Goal: Task Accomplishment & Management: Complete application form

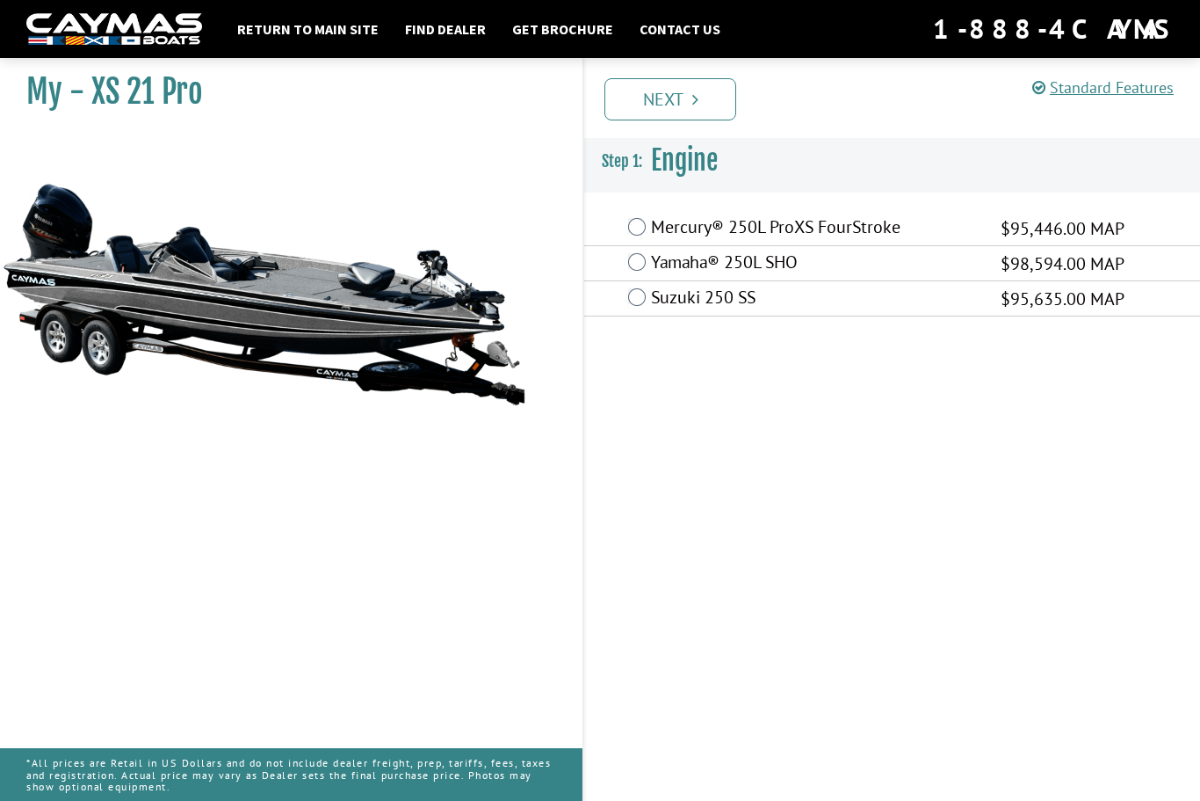
scroll to position [59, 0]
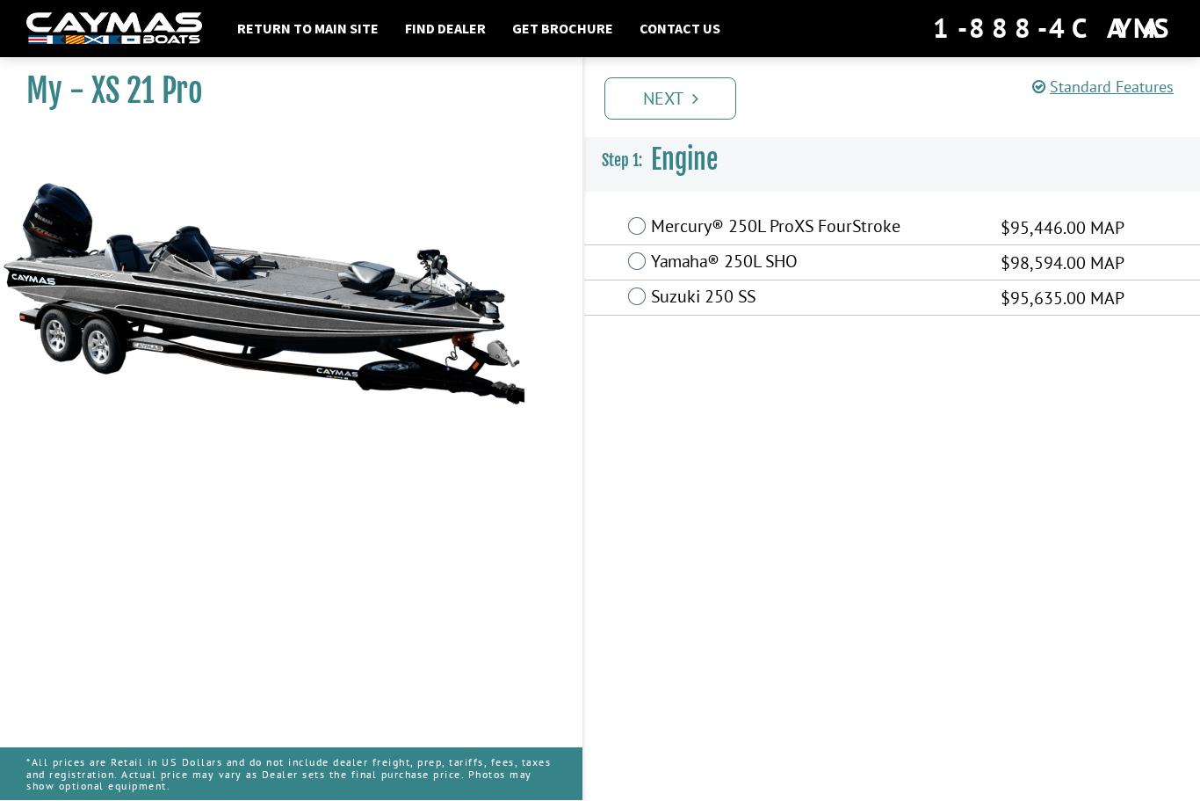
click at [653, 216] on label "Mercury® 250L ProXS FourStroke" at bounding box center [815, 228] width 328 height 25
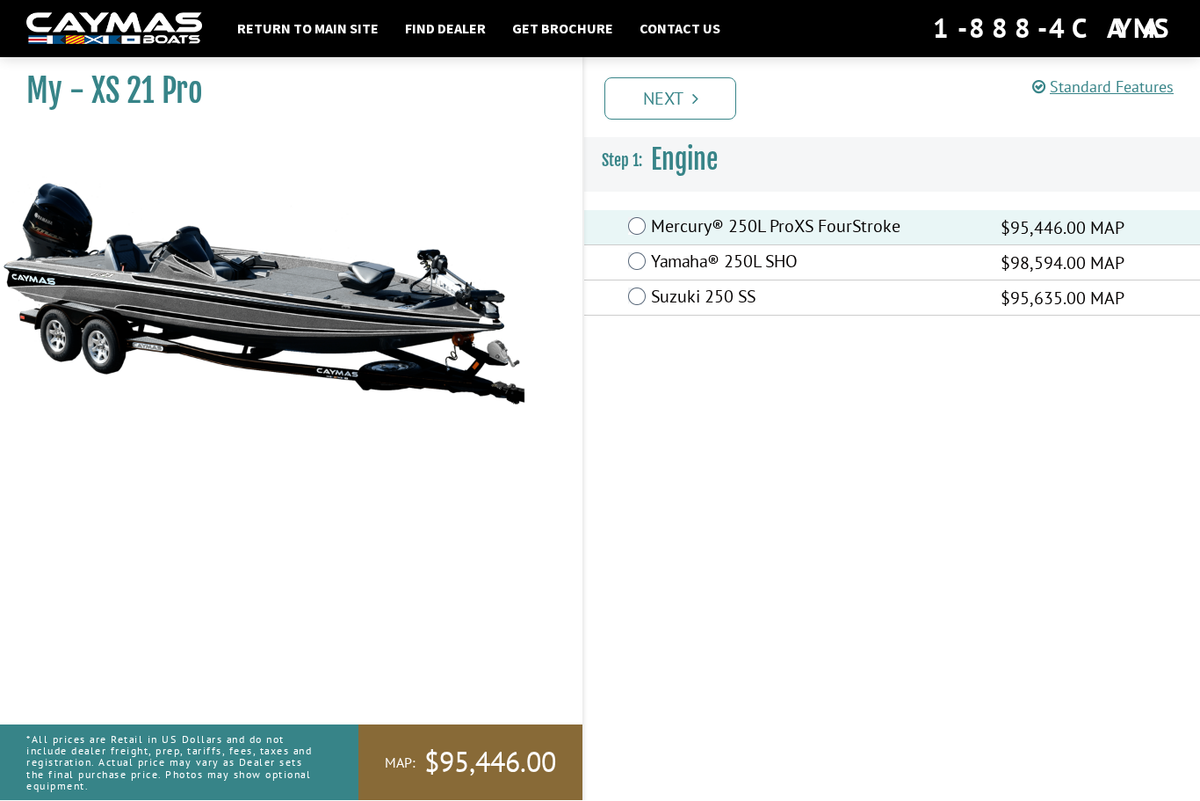
click at [687, 99] on link "Next" at bounding box center [671, 99] width 132 height 42
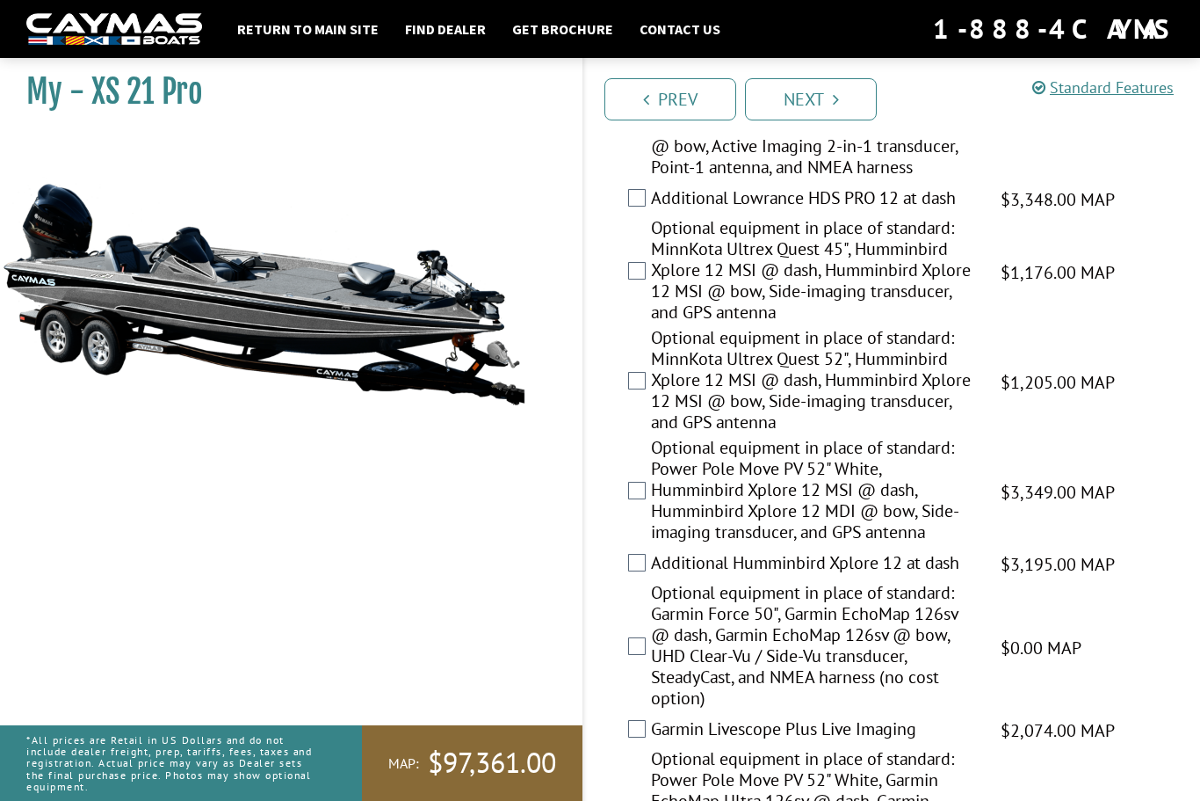
scroll to position [481, 0]
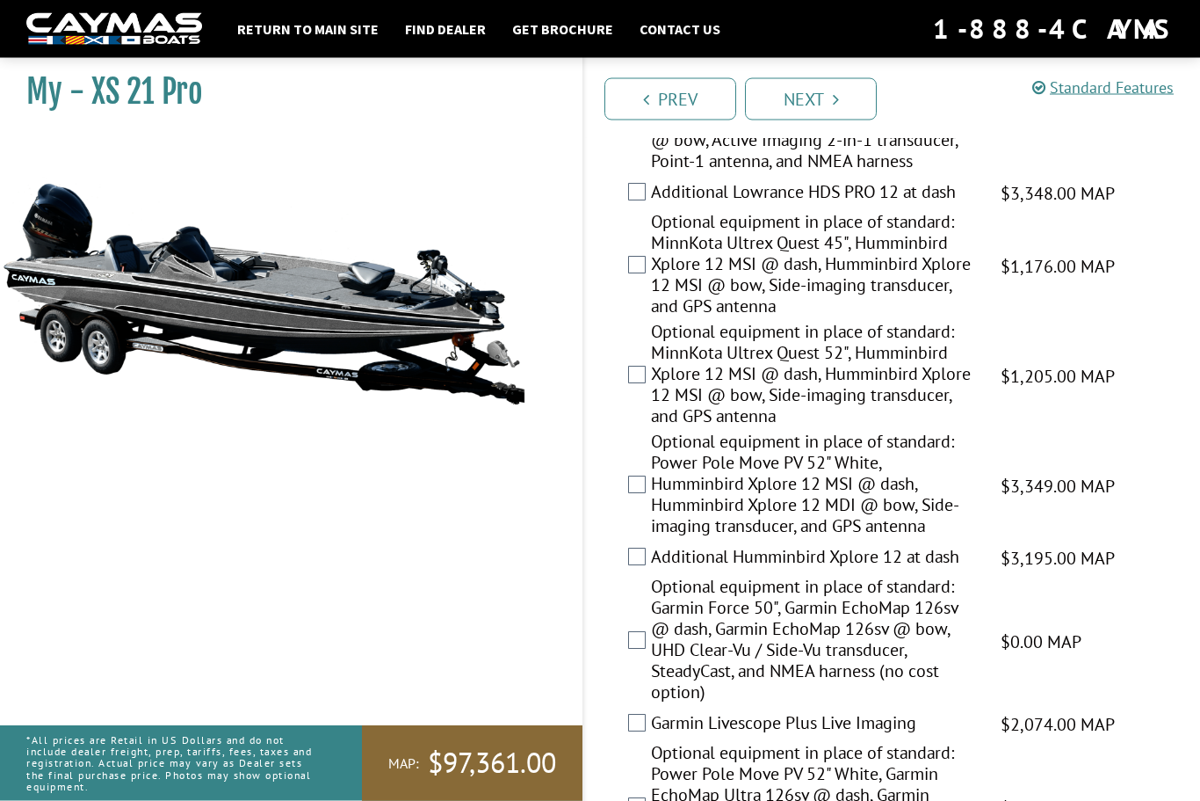
click at [651, 517] on label "Optional equipment in place of standard: Power Pole Move PV 52" White, Humminbi…" at bounding box center [815, 486] width 328 height 110
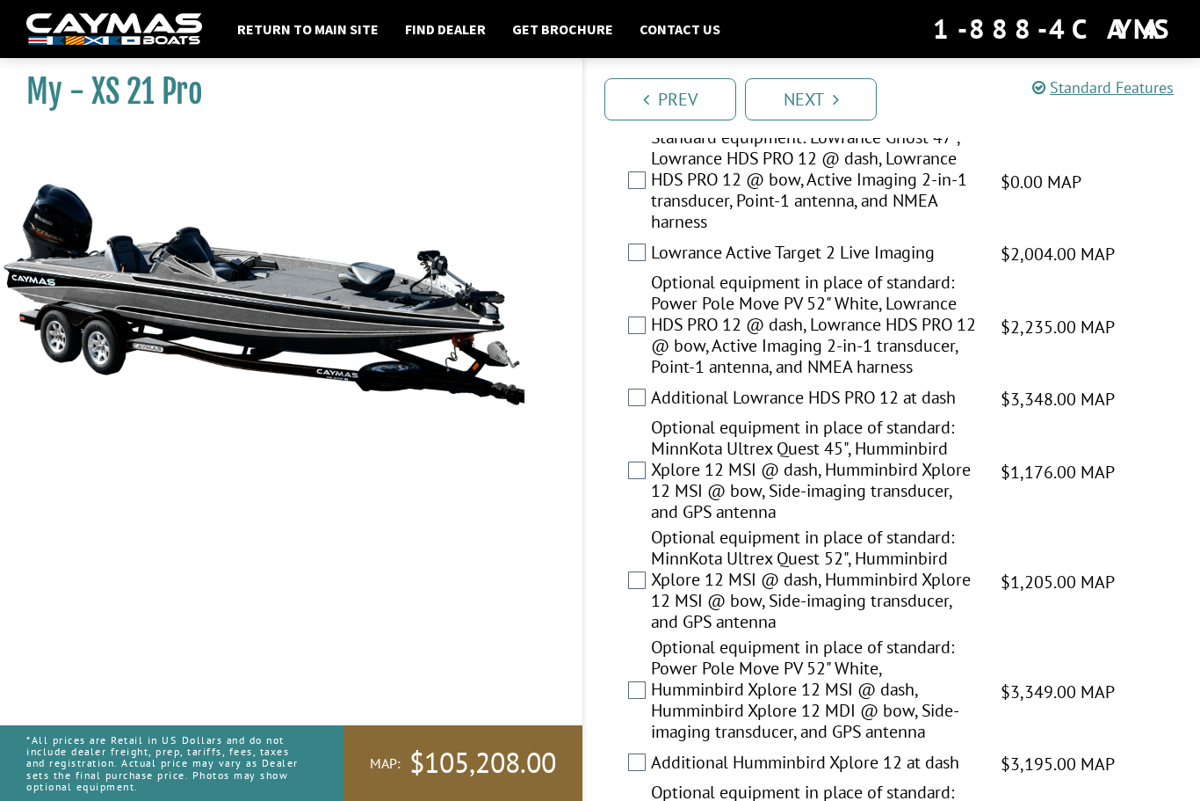
scroll to position [275, 0]
click at [824, 88] on link "Next" at bounding box center [811, 99] width 132 height 42
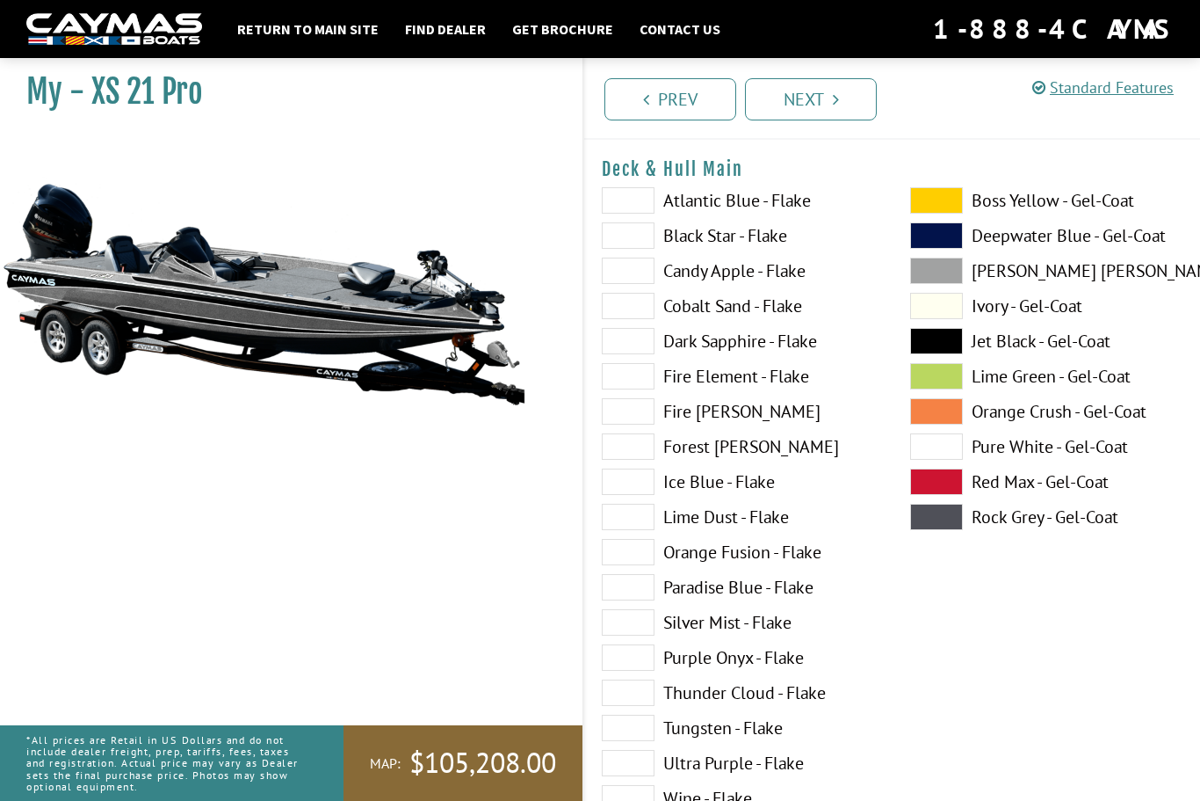
scroll to position [0, 0]
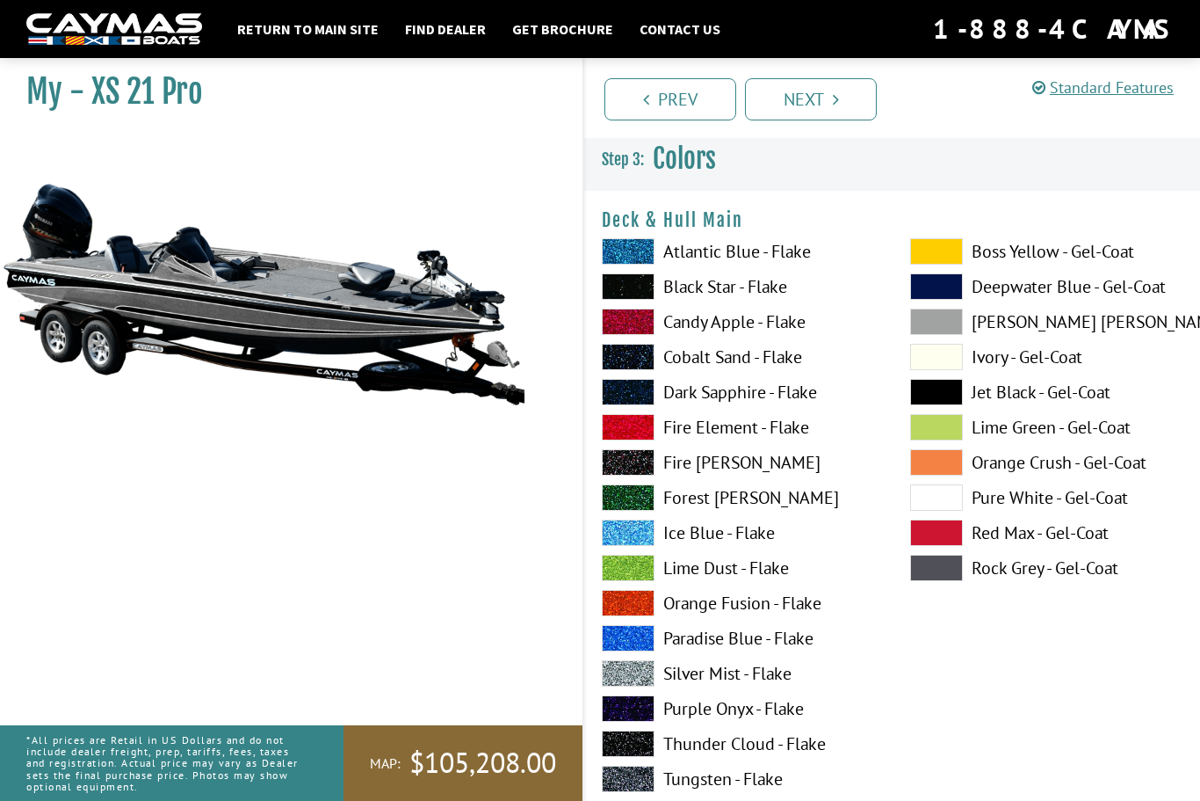
click at [634, 537] on span at bounding box center [628, 532] width 53 height 26
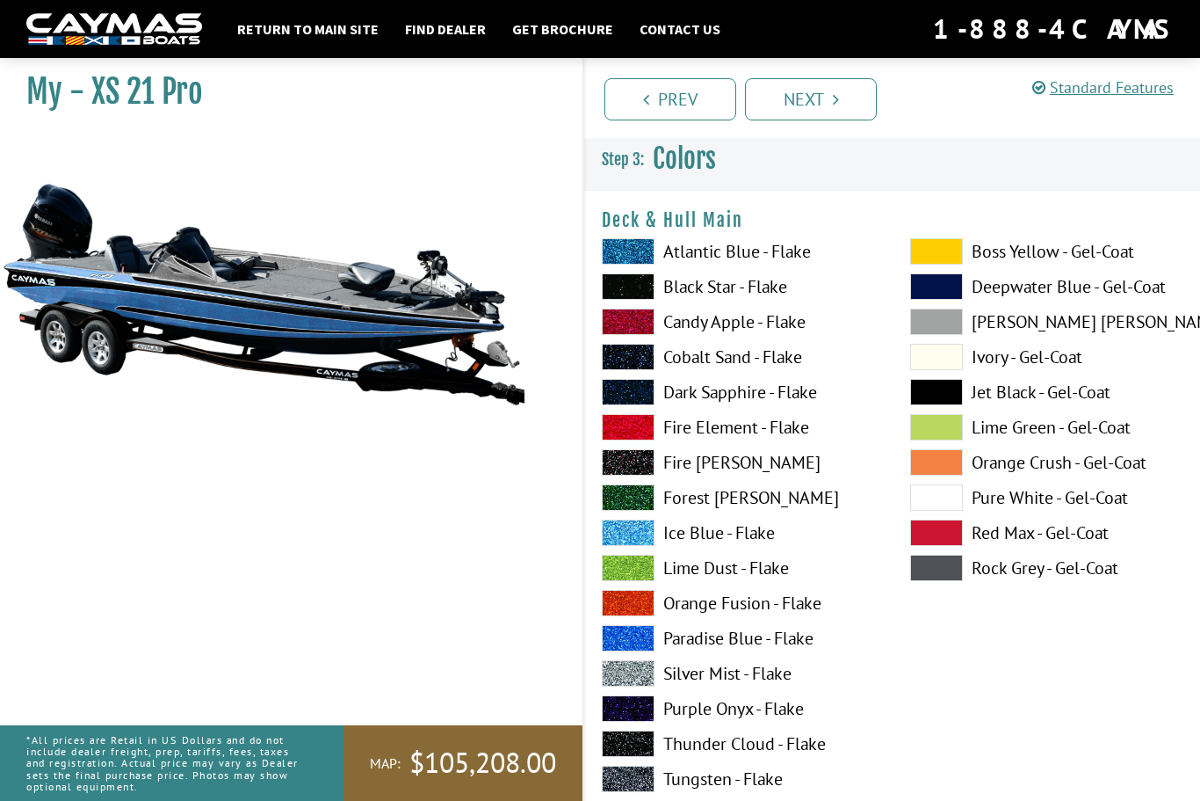
click at [945, 396] on span at bounding box center [936, 392] width 53 height 26
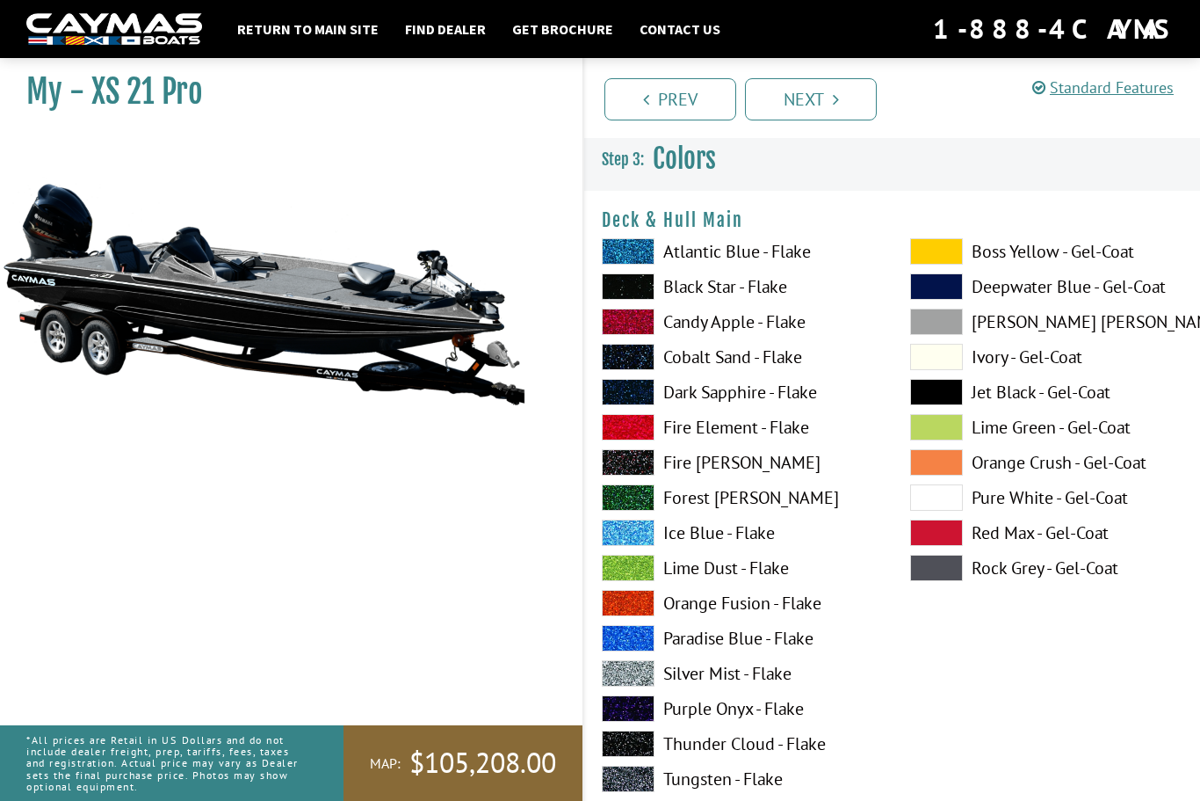
click at [635, 542] on span at bounding box center [628, 532] width 53 height 26
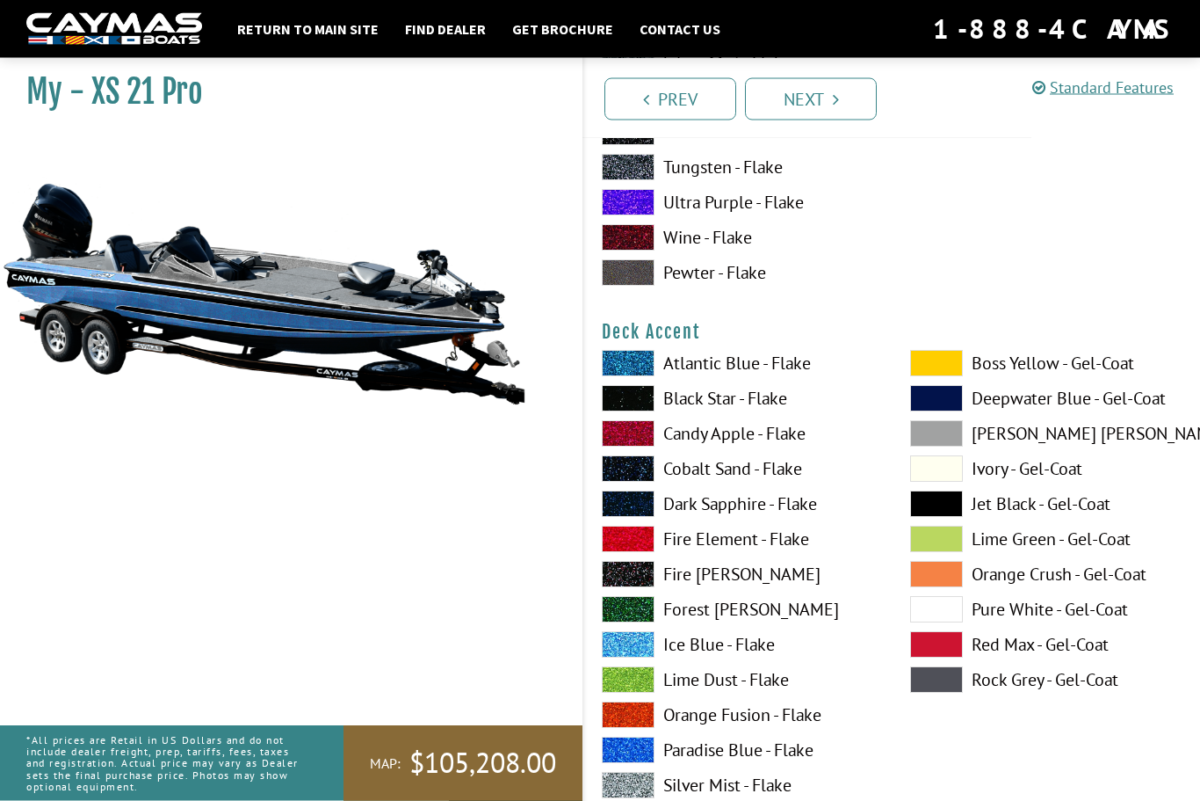
scroll to position [612, 0]
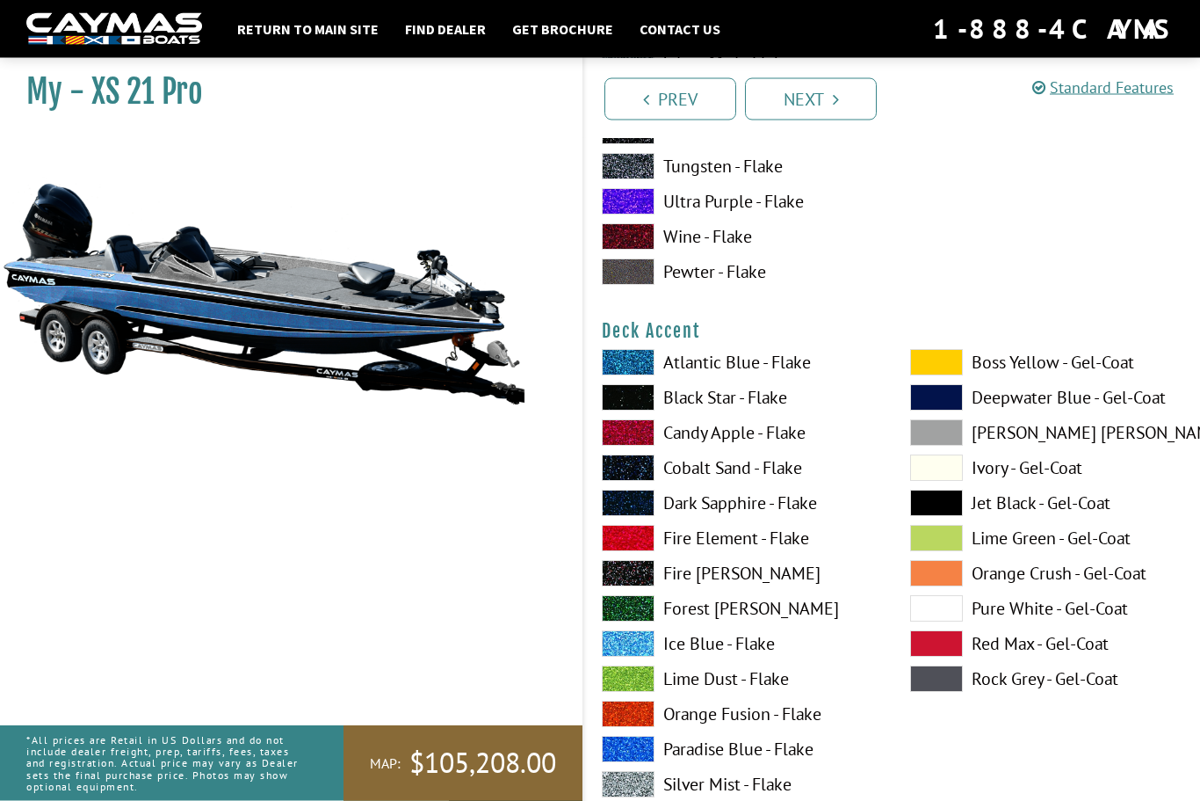
click at [636, 652] on span at bounding box center [628, 644] width 53 height 26
click at [636, 654] on span at bounding box center [628, 643] width 53 height 26
click at [637, 651] on span at bounding box center [628, 643] width 53 height 26
click at [635, 647] on span at bounding box center [628, 643] width 53 height 26
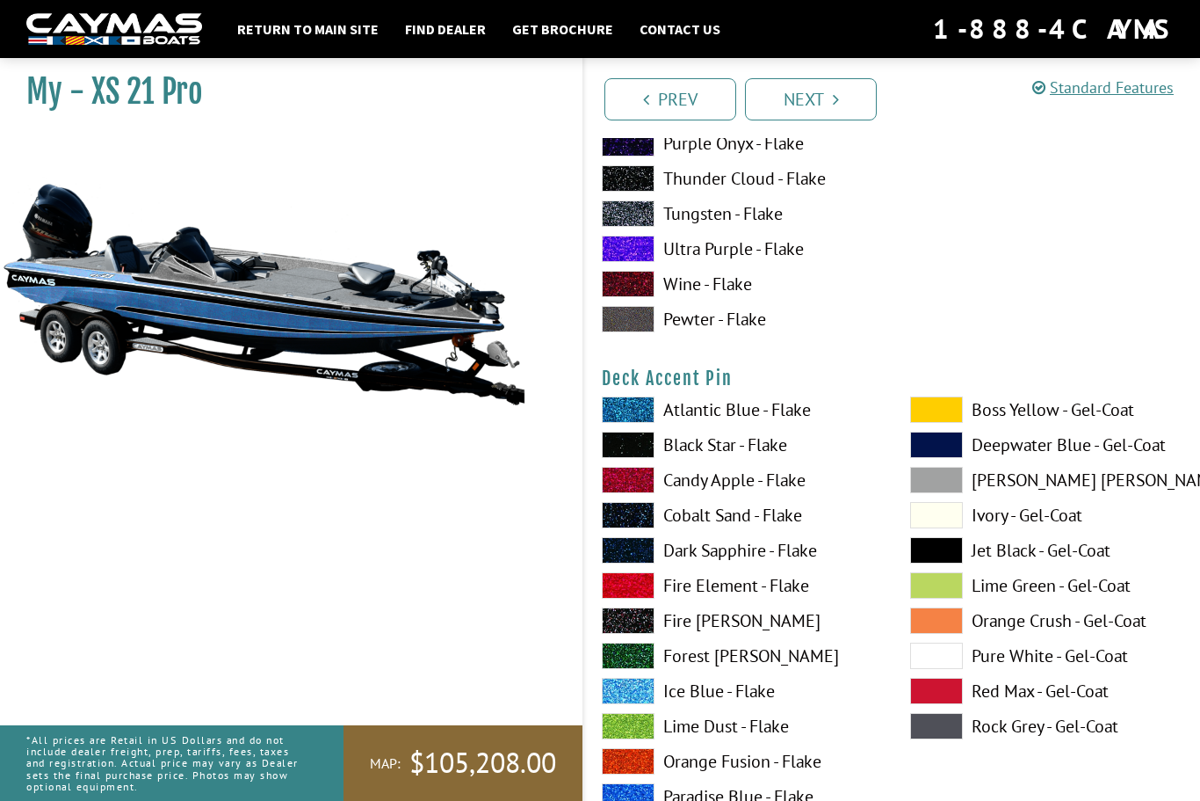
scroll to position [1408, 0]
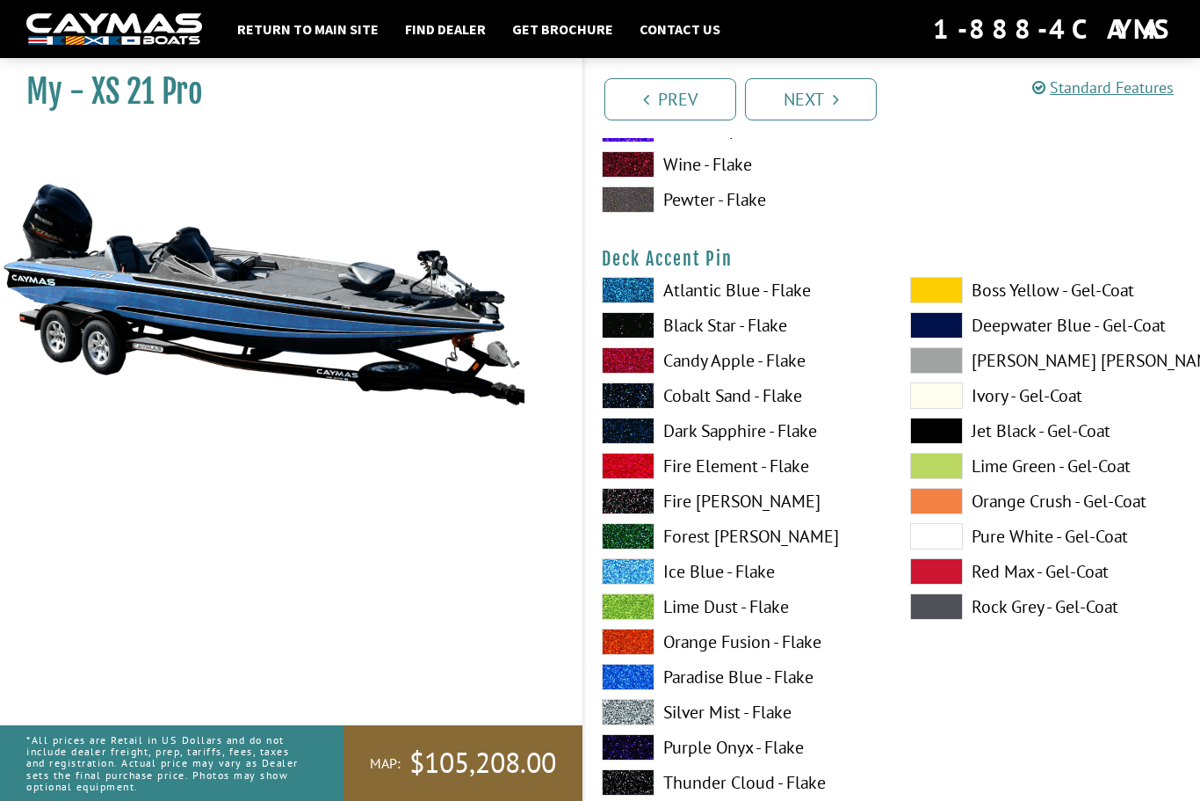
click at [641, 584] on span at bounding box center [628, 571] width 53 height 26
click at [638, 584] on span at bounding box center [628, 571] width 53 height 26
click at [640, 582] on span at bounding box center [628, 571] width 53 height 26
click at [646, 583] on span at bounding box center [628, 571] width 53 height 26
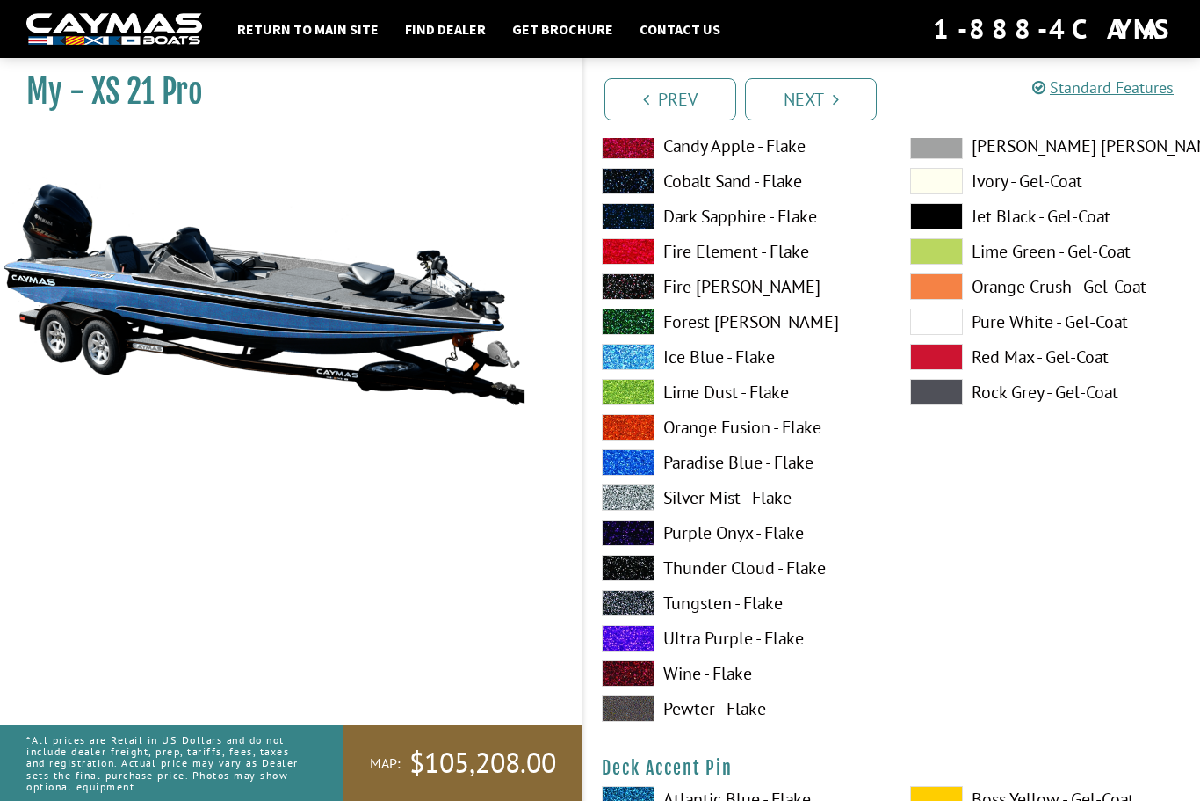
scroll to position [898, 0]
click at [633, 371] on span at bounding box center [628, 357] width 53 height 26
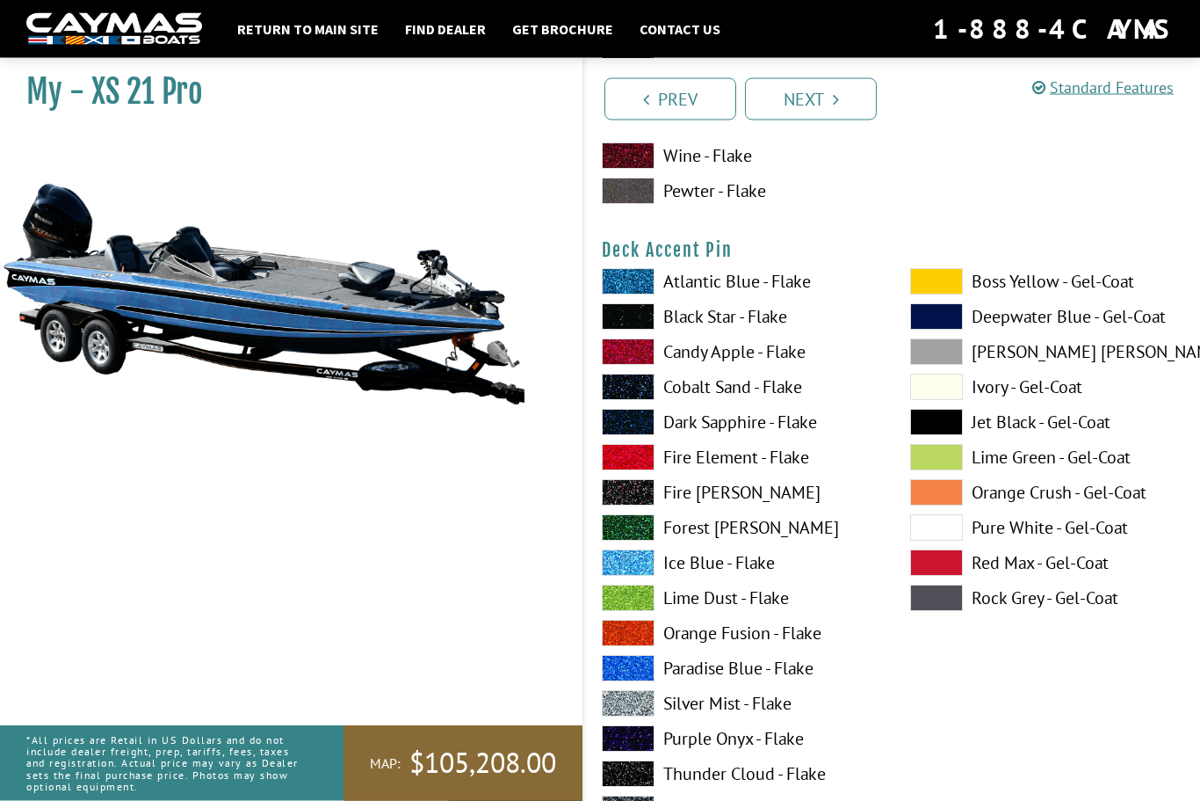
scroll to position [1439, 0]
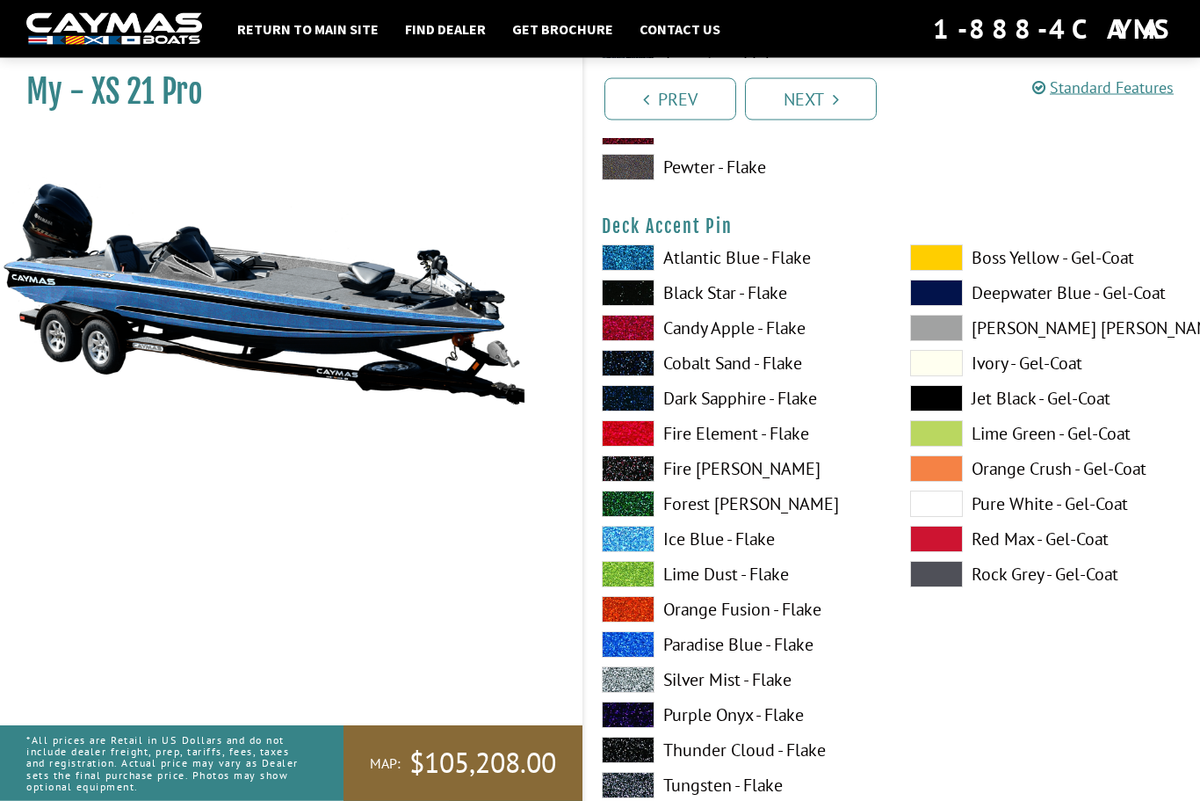
click at [634, 552] on span at bounding box center [628, 539] width 53 height 26
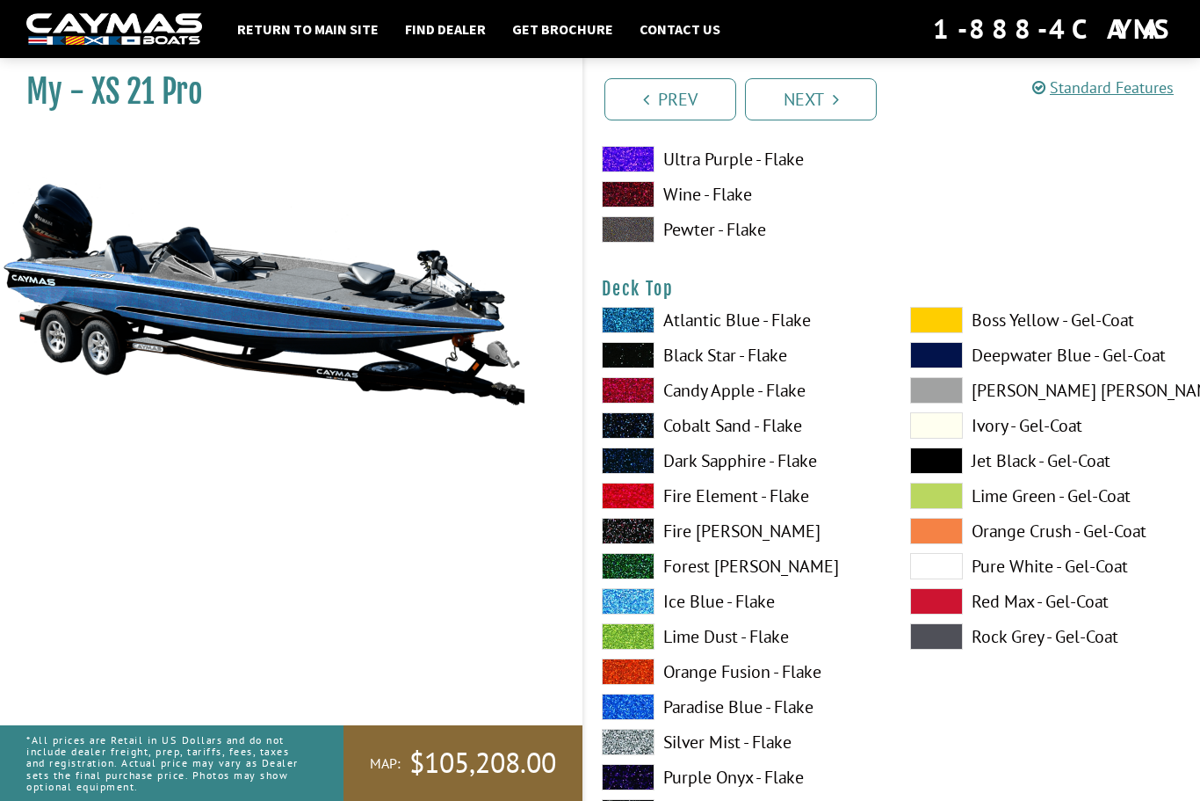
scroll to position [2125, 0]
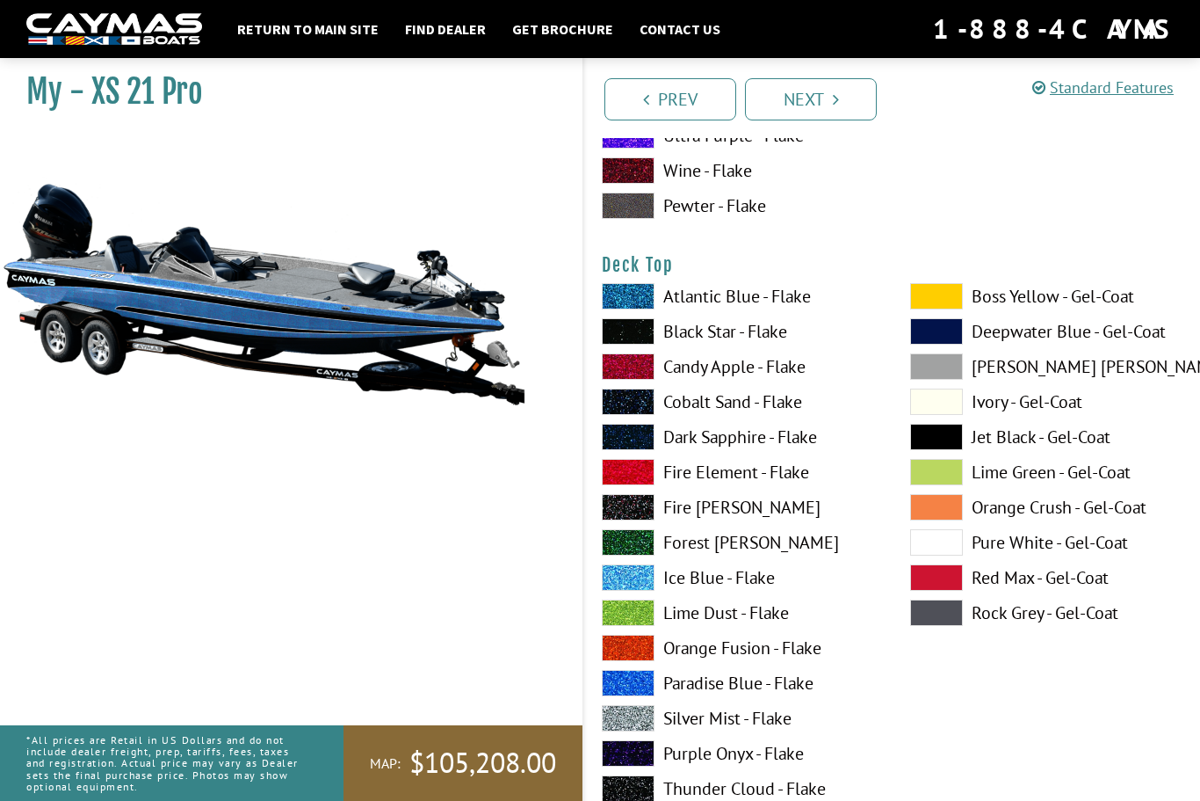
click at [649, 590] on span at bounding box center [628, 577] width 53 height 26
click at [644, 585] on span at bounding box center [628, 577] width 53 height 26
click at [643, 589] on span at bounding box center [628, 577] width 53 height 26
click at [635, 590] on span at bounding box center [628, 577] width 53 height 26
click at [631, 585] on span at bounding box center [628, 577] width 53 height 26
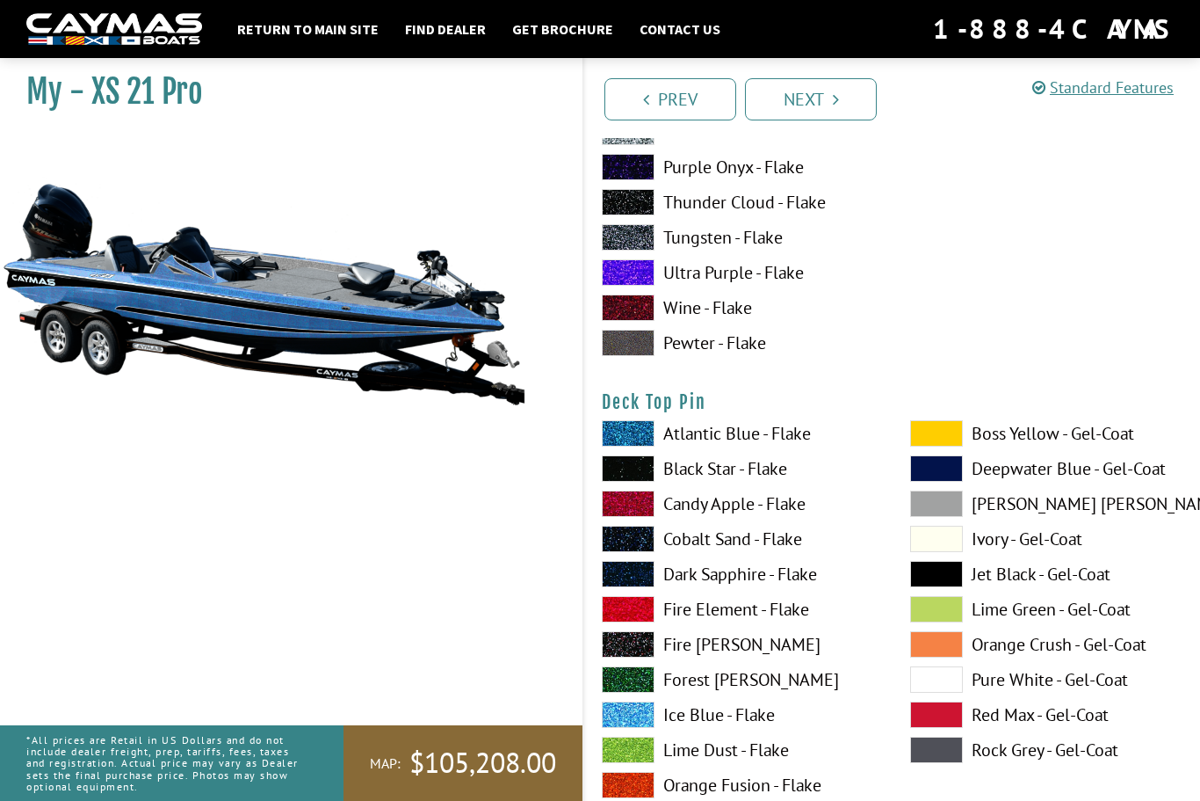
scroll to position [2777, 0]
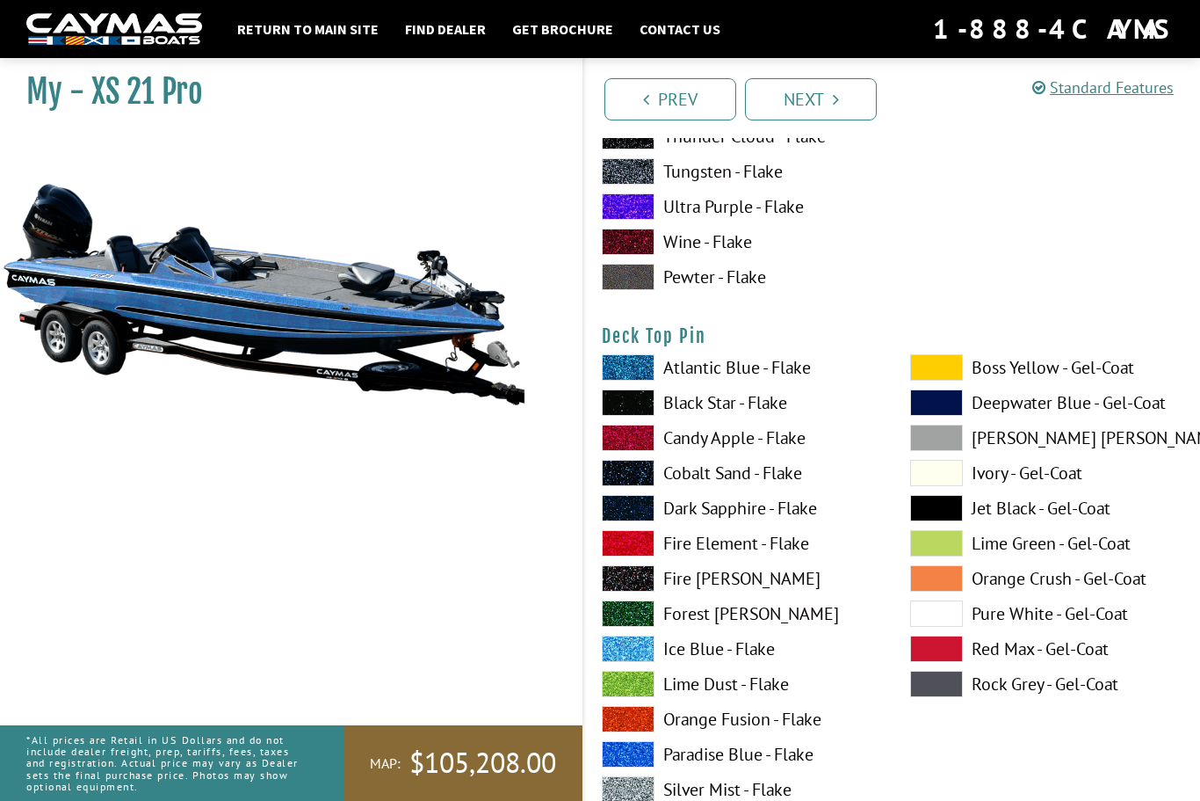
click at [639, 656] on span at bounding box center [628, 648] width 53 height 26
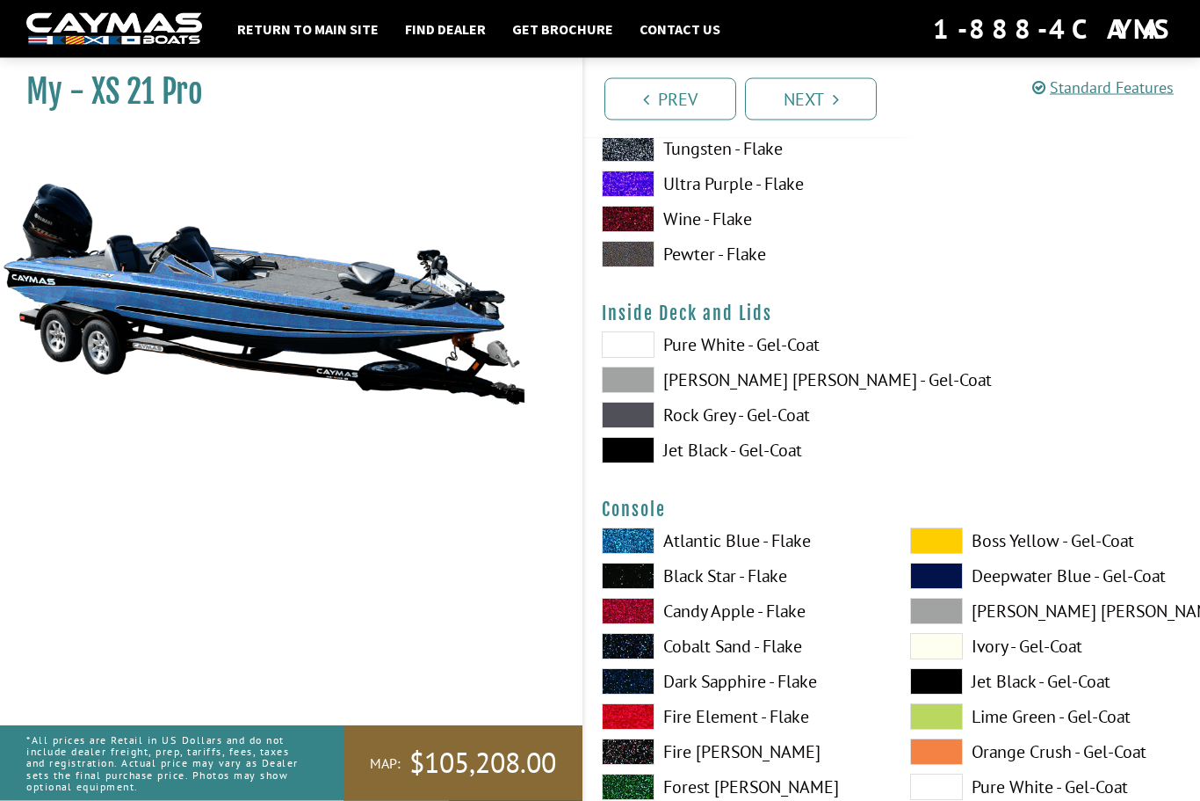
scroll to position [3523, 0]
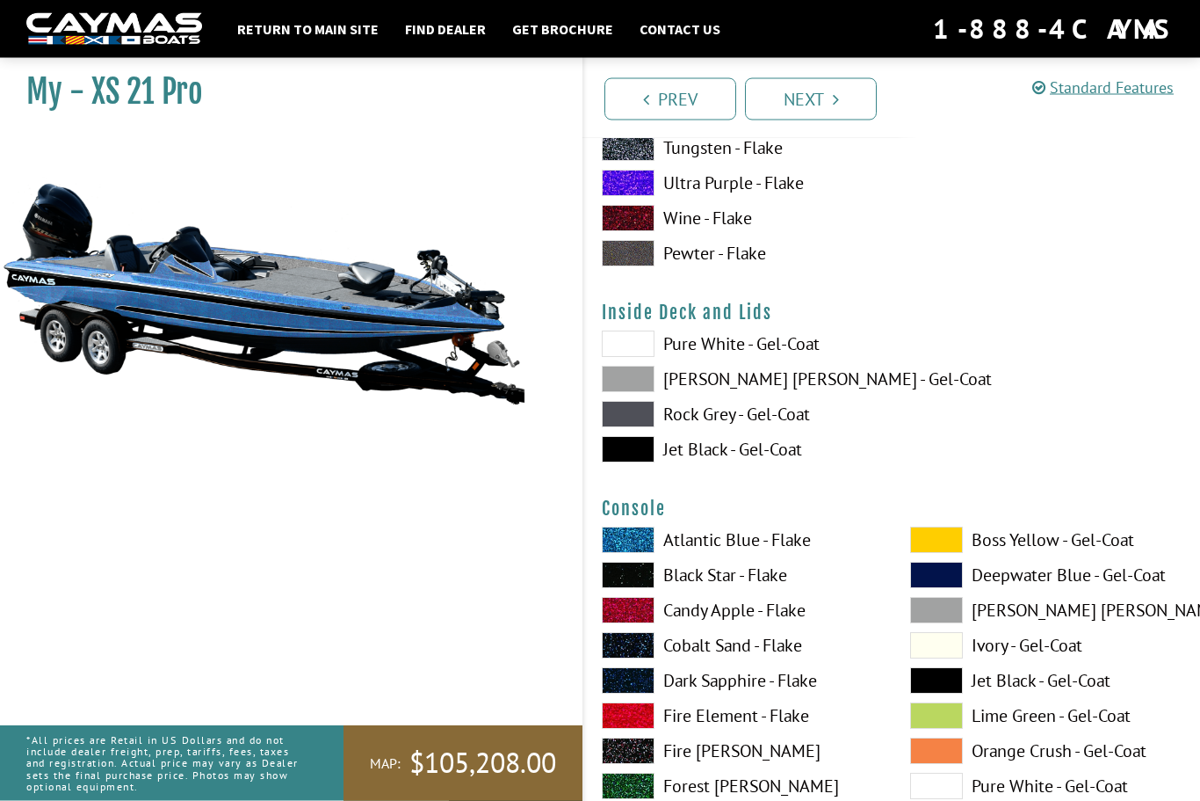
click at [634, 463] on span at bounding box center [628, 450] width 53 height 26
click at [635, 427] on span at bounding box center [628, 414] width 53 height 26
click at [634, 392] on span at bounding box center [628, 379] width 53 height 26
click at [645, 423] on span at bounding box center [628, 414] width 53 height 26
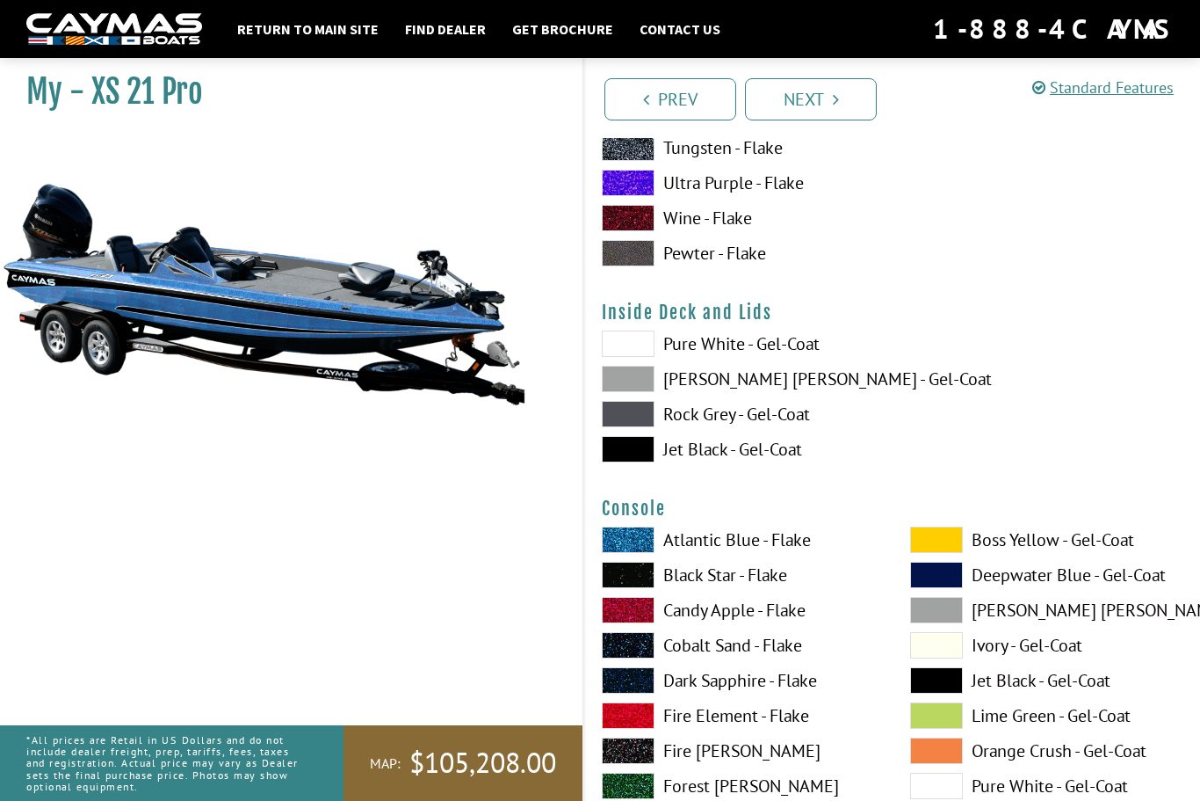
click at [631, 462] on span at bounding box center [628, 449] width 53 height 26
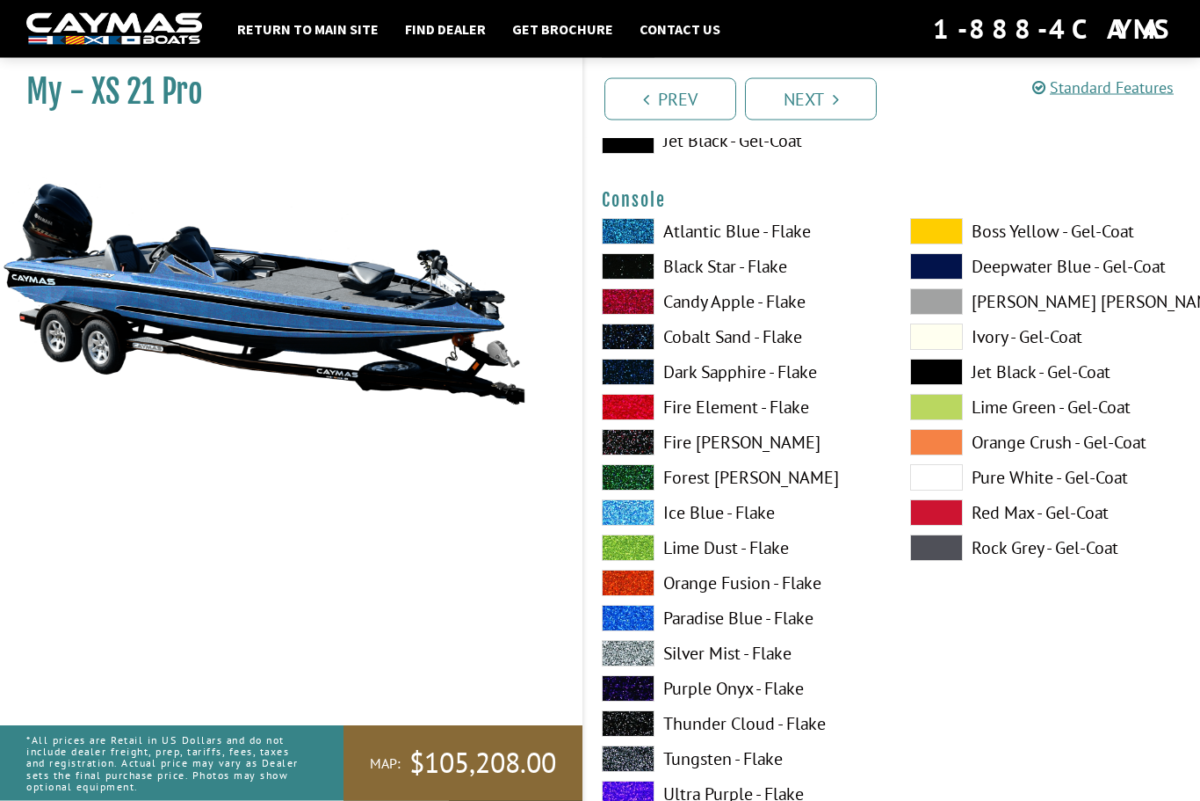
scroll to position [3834, 0]
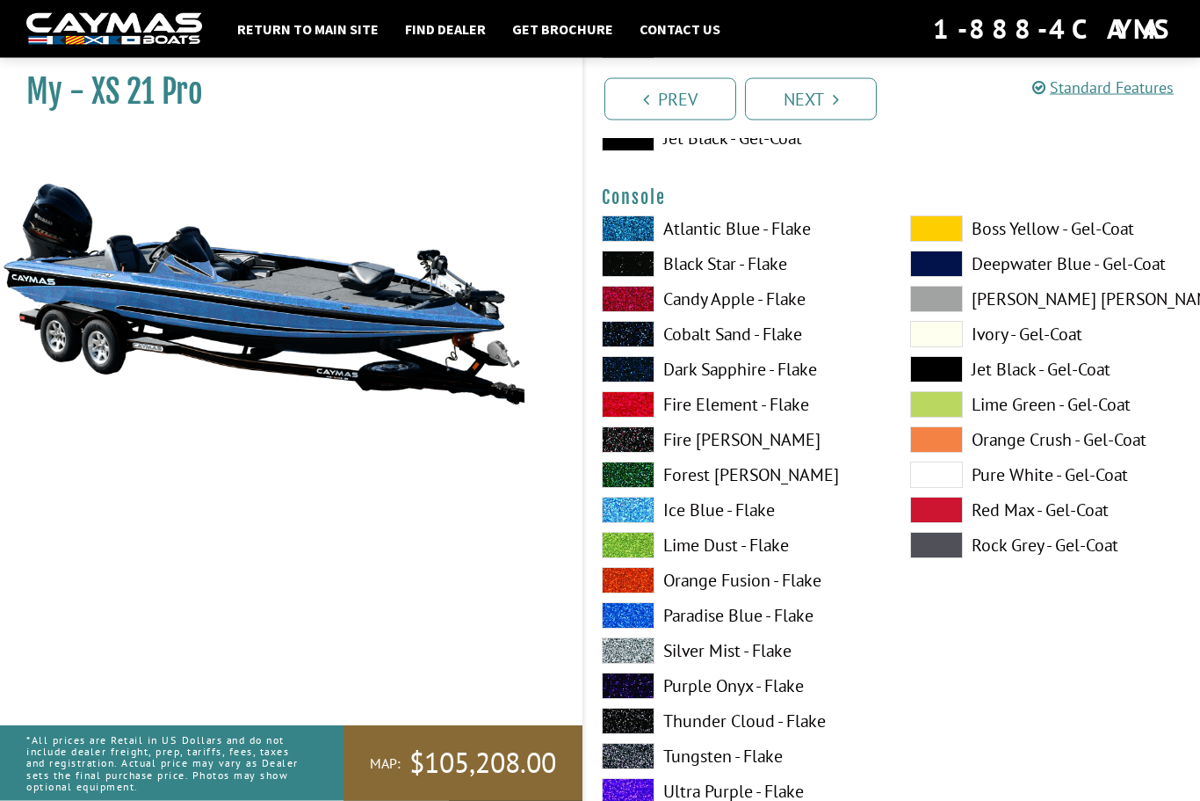
click at [633, 521] on span at bounding box center [628, 510] width 53 height 26
click at [634, 521] on span at bounding box center [628, 509] width 53 height 26
click at [639, 523] on span at bounding box center [628, 509] width 53 height 26
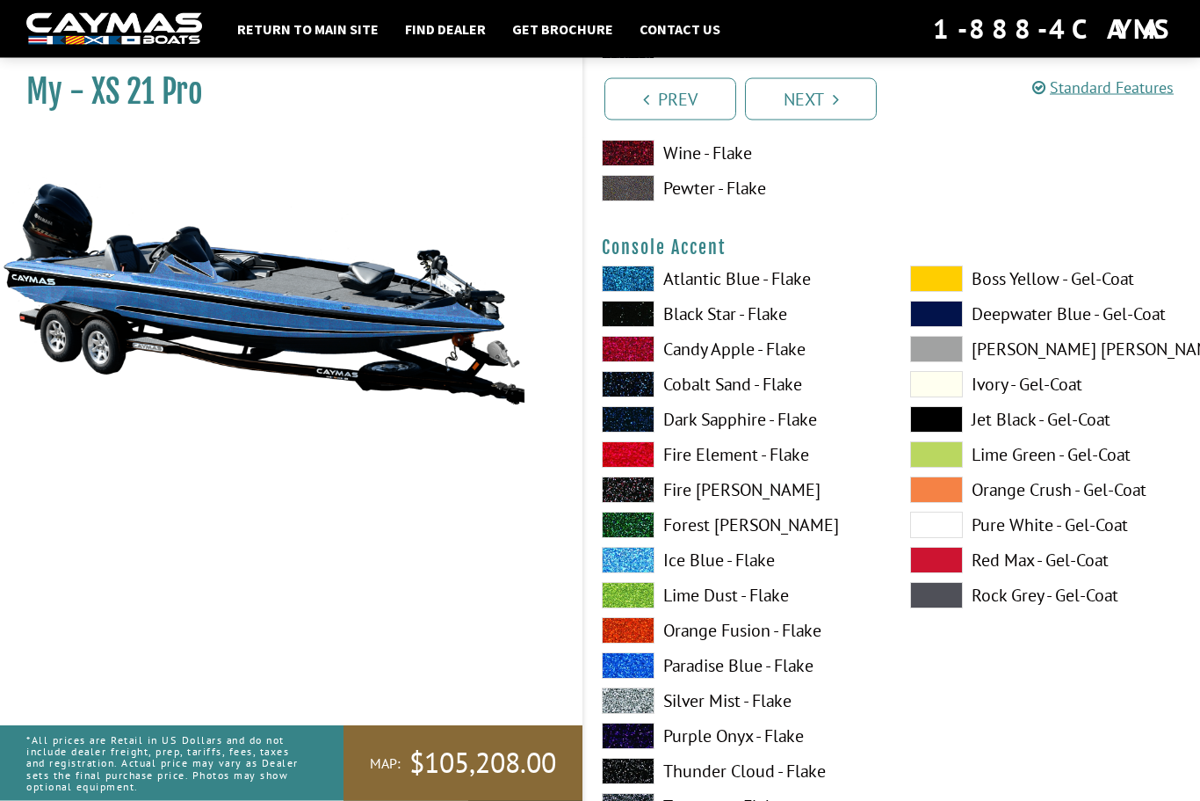
scroll to position [4514, 0]
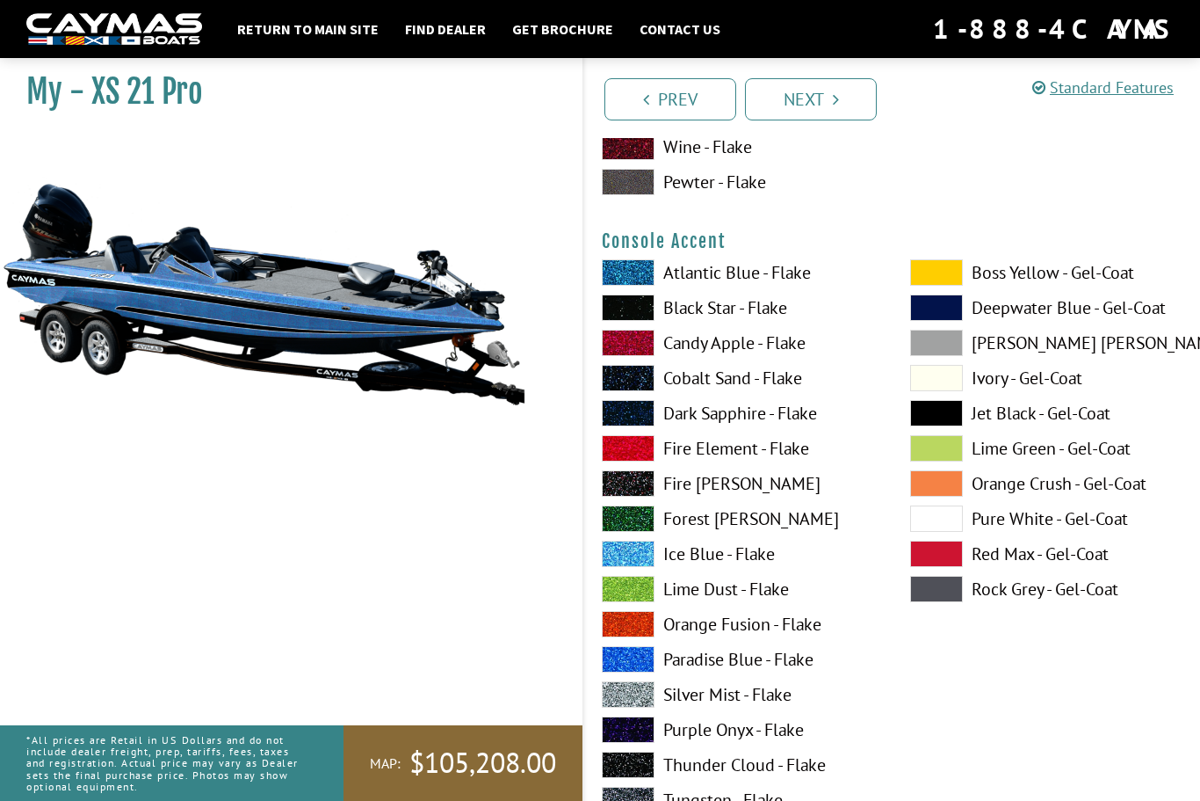
click at [631, 567] on span at bounding box center [628, 553] width 53 height 26
click at [634, 563] on span at bounding box center [628, 553] width 53 height 26
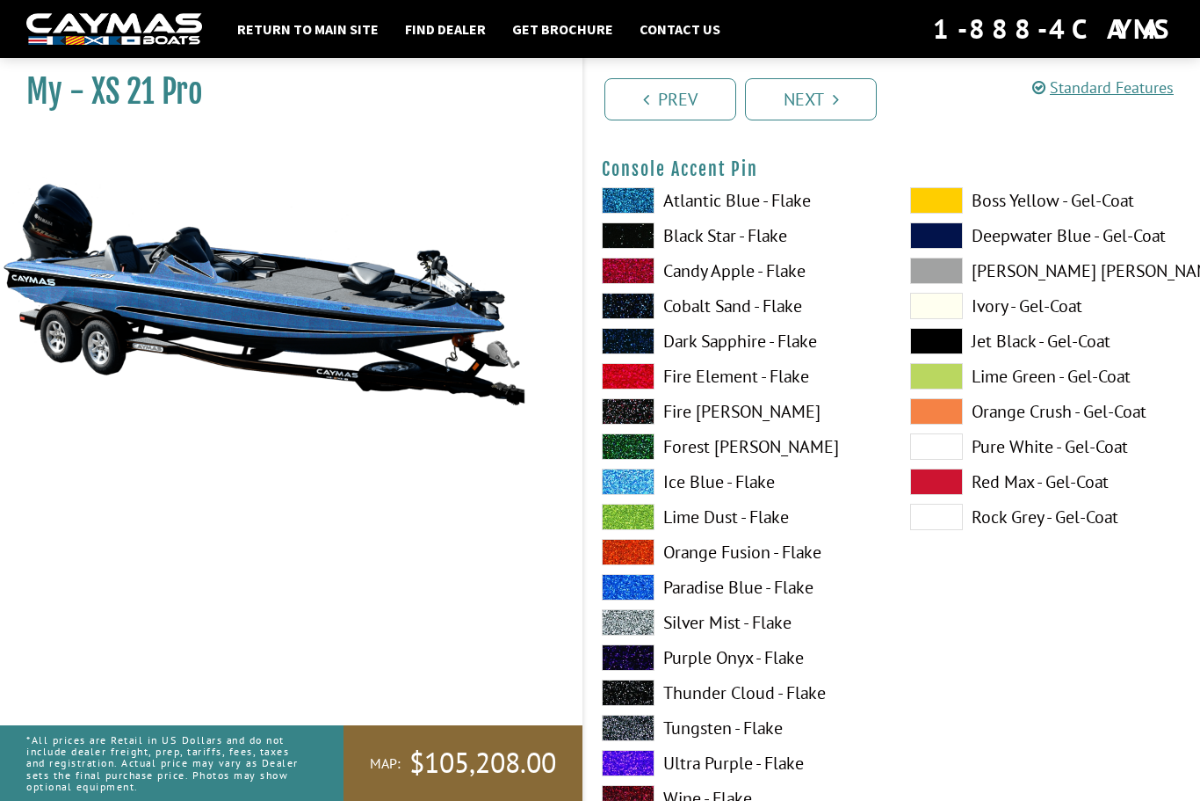
scroll to position [5314, 0]
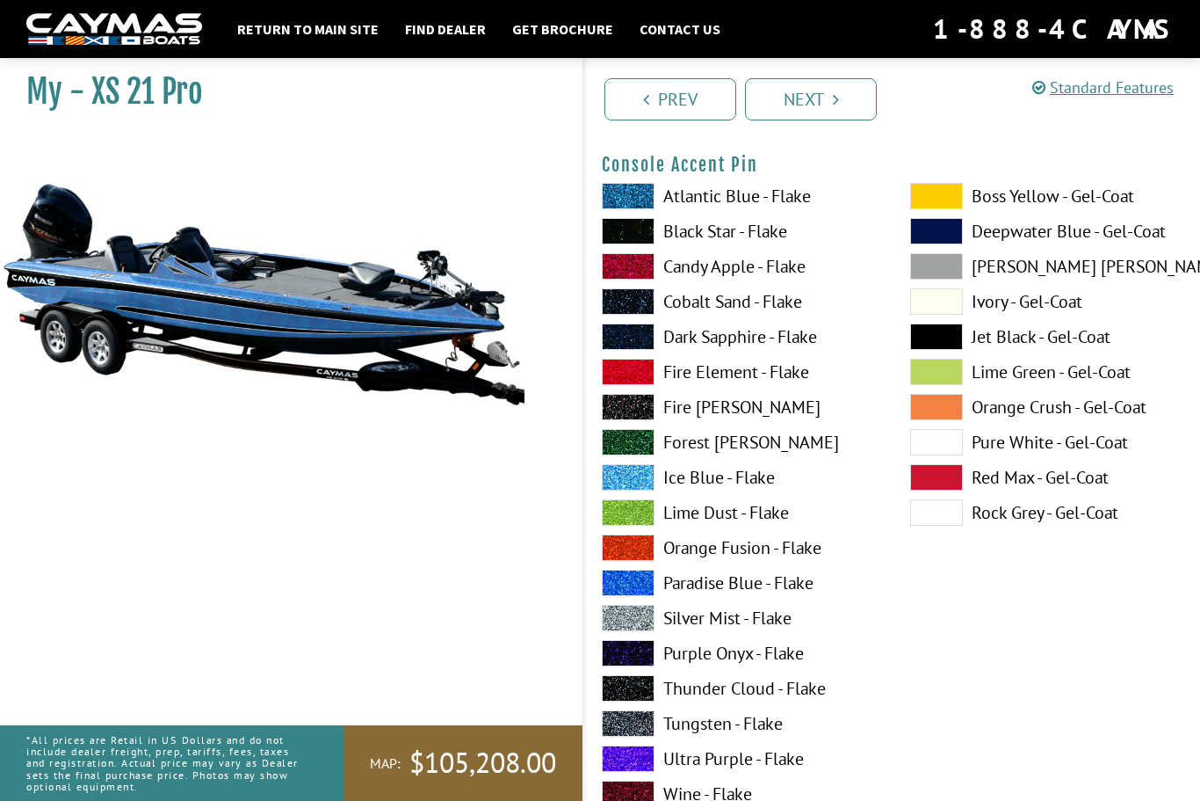
click at [634, 490] on span at bounding box center [628, 477] width 53 height 26
click at [630, 490] on span at bounding box center [628, 477] width 53 height 26
click at [632, 488] on span at bounding box center [628, 477] width 53 height 26
click at [638, 487] on span at bounding box center [628, 477] width 53 height 26
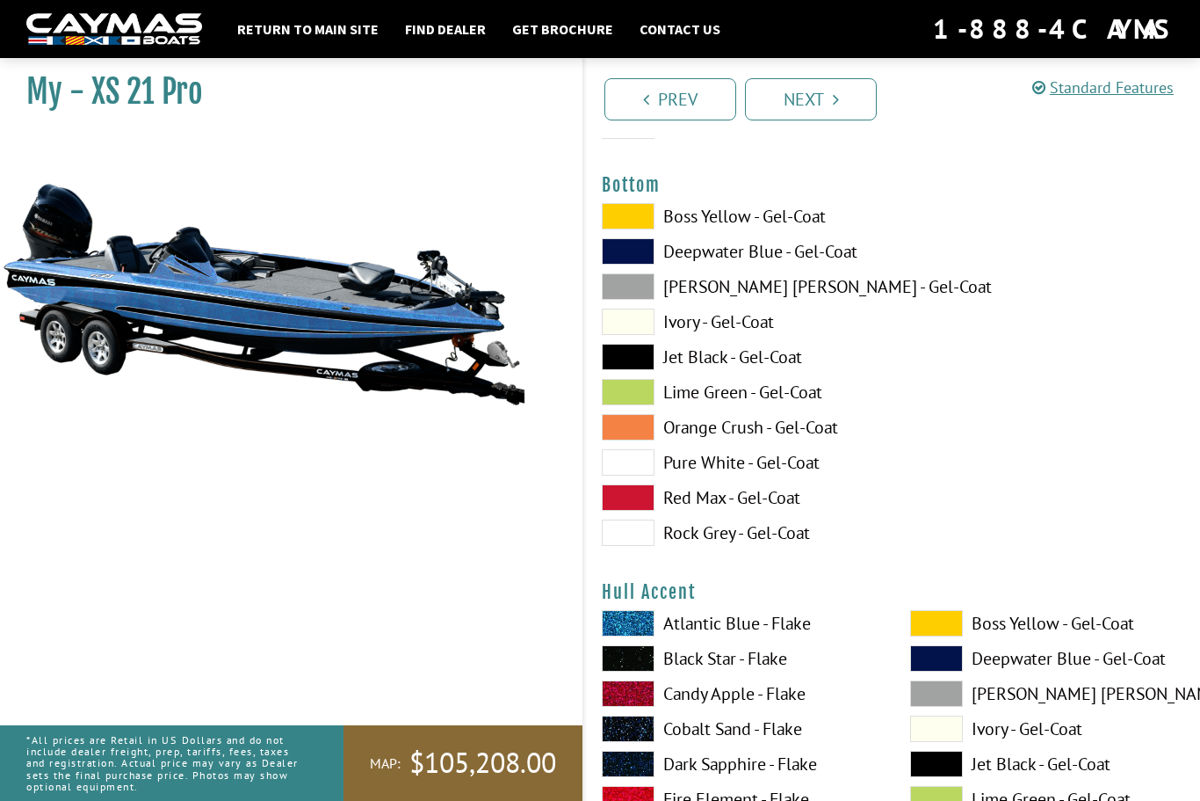
scroll to position [6021, 0]
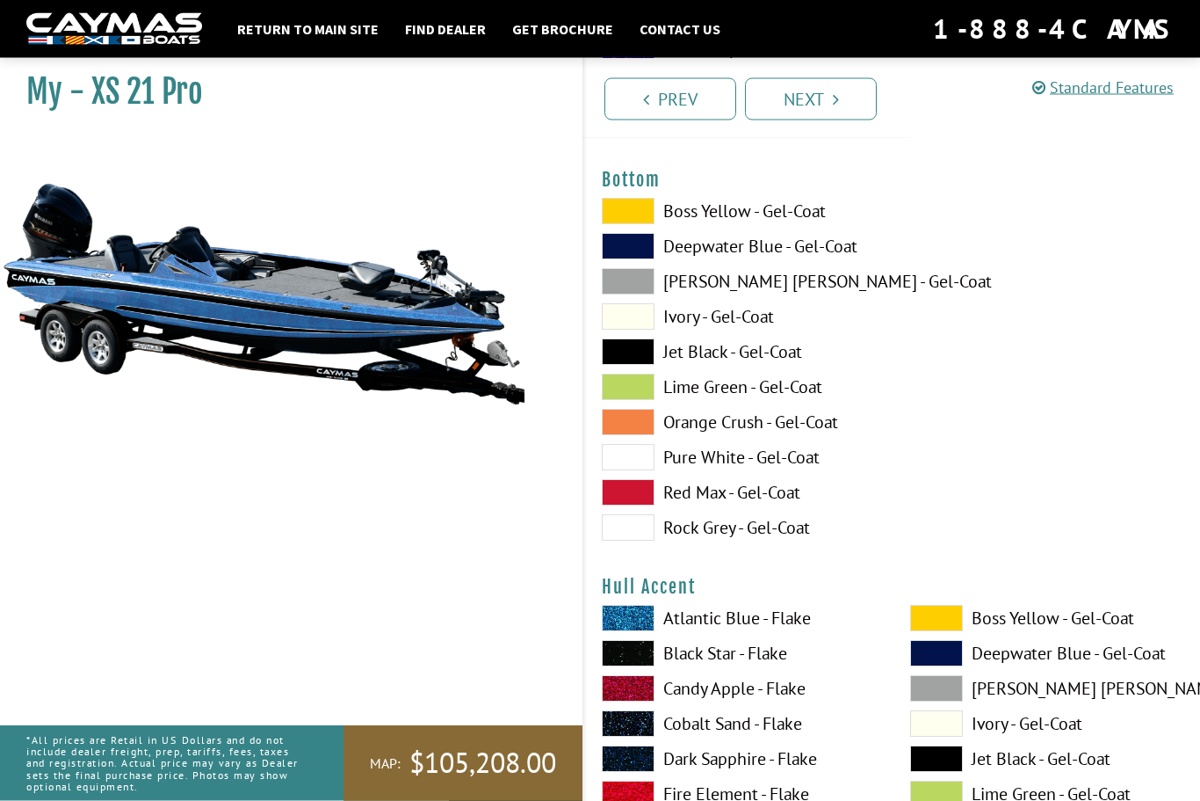
click at [632, 366] on span at bounding box center [628, 352] width 53 height 26
click at [632, 365] on span at bounding box center [628, 351] width 53 height 26
click at [634, 365] on span at bounding box center [628, 351] width 53 height 26
click at [637, 365] on span at bounding box center [628, 351] width 53 height 26
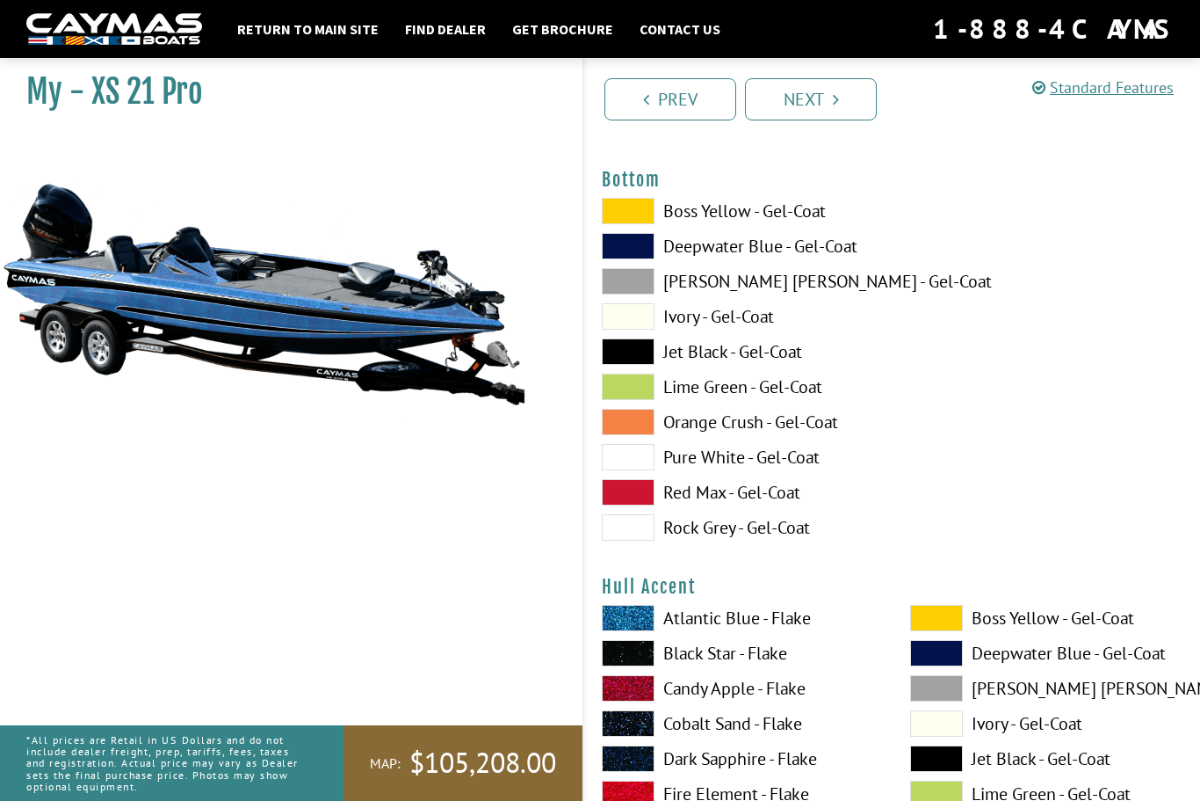
click at [638, 365] on span at bounding box center [628, 351] width 53 height 26
click at [634, 365] on span at bounding box center [628, 351] width 53 height 26
click at [636, 399] on span at bounding box center [628, 386] width 53 height 26
click at [635, 364] on span at bounding box center [628, 351] width 53 height 26
click at [631, 365] on span at bounding box center [628, 351] width 53 height 26
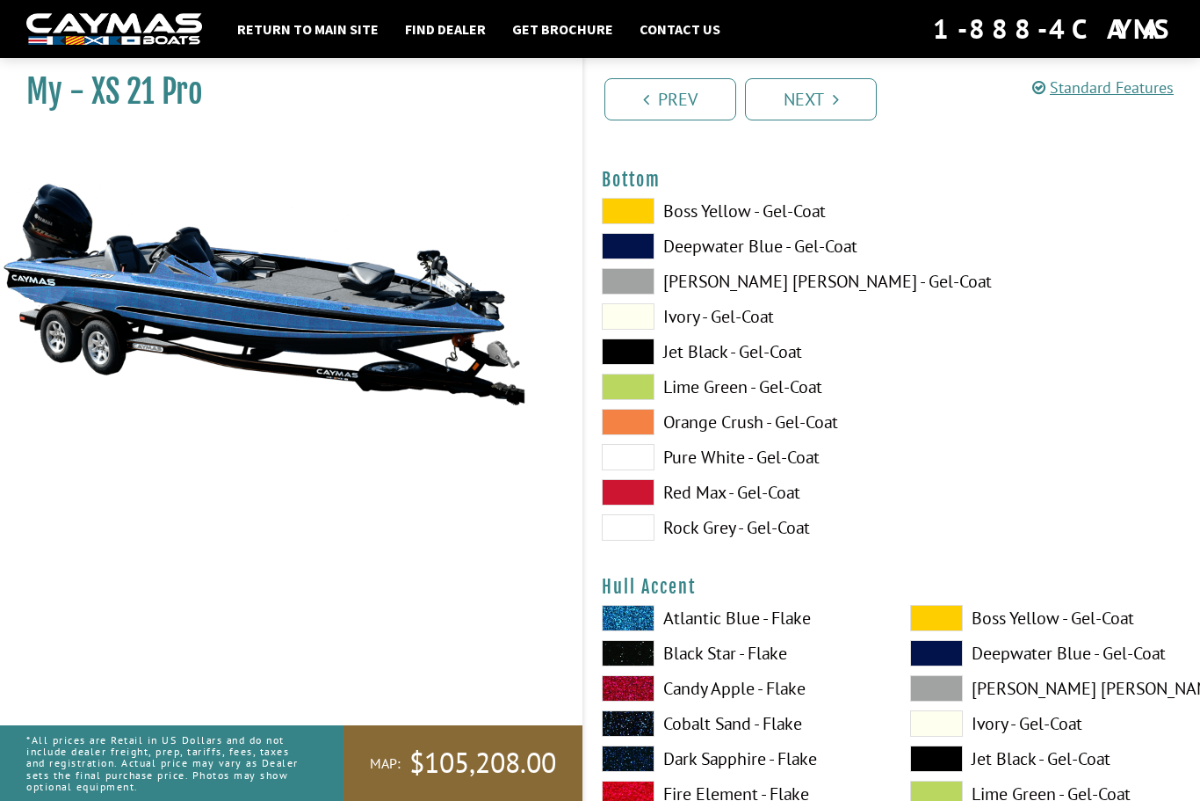
click at [640, 361] on span at bounding box center [628, 351] width 53 height 26
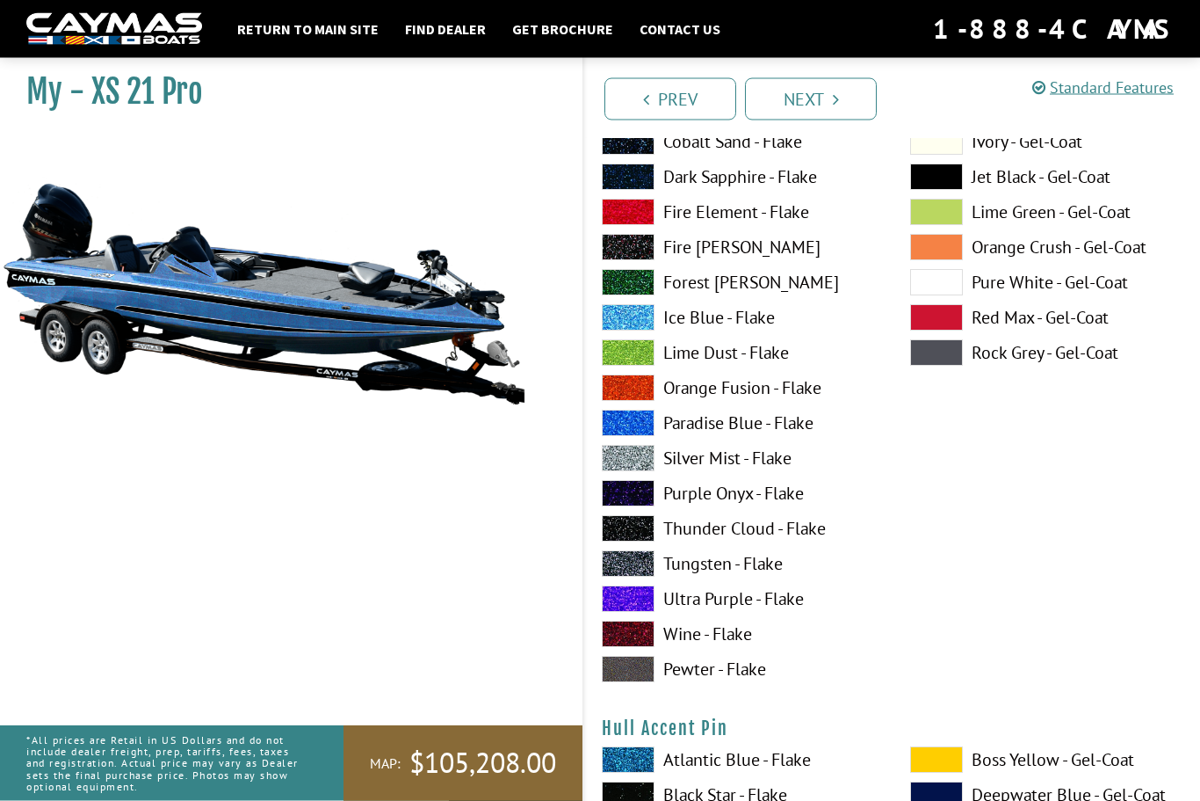
scroll to position [6603, 0]
click at [630, 330] on span at bounding box center [628, 317] width 53 height 26
click at [631, 330] on span at bounding box center [628, 317] width 53 height 26
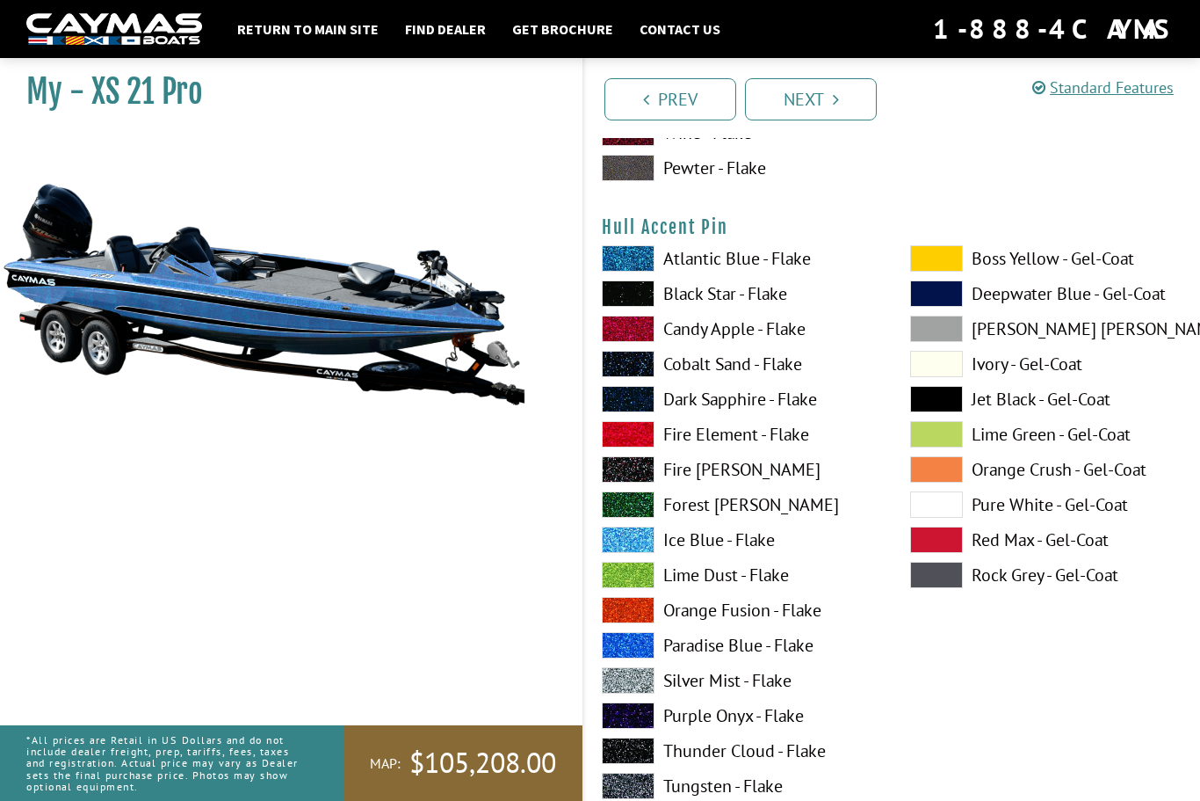
scroll to position [7105, 0]
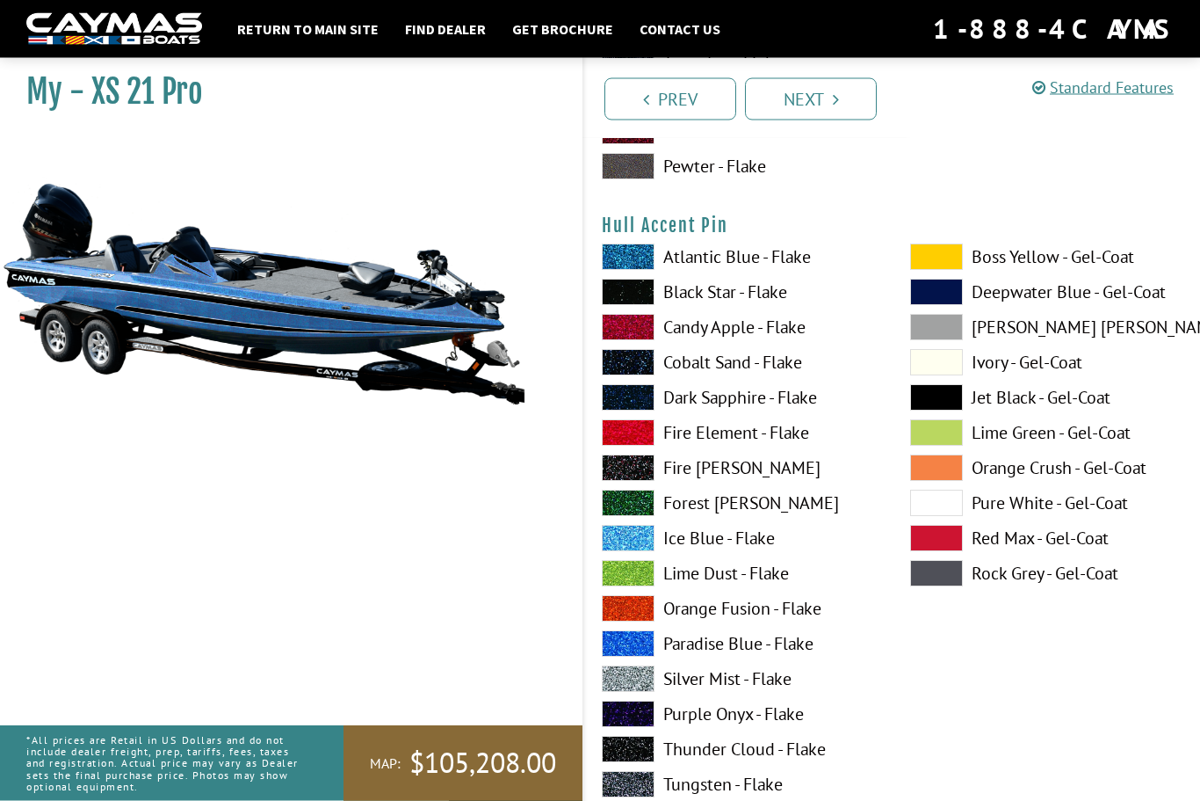
click at [634, 552] on span at bounding box center [628, 538] width 53 height 26
click at [632, 547] on span at bounding box center [628, 538] width 53 height 26
click at [639, 546] on span at bounding box center [628, 538] width 53 height 26
click at [634, 547] on span at bounding box center [628, 538] width 53 height 26
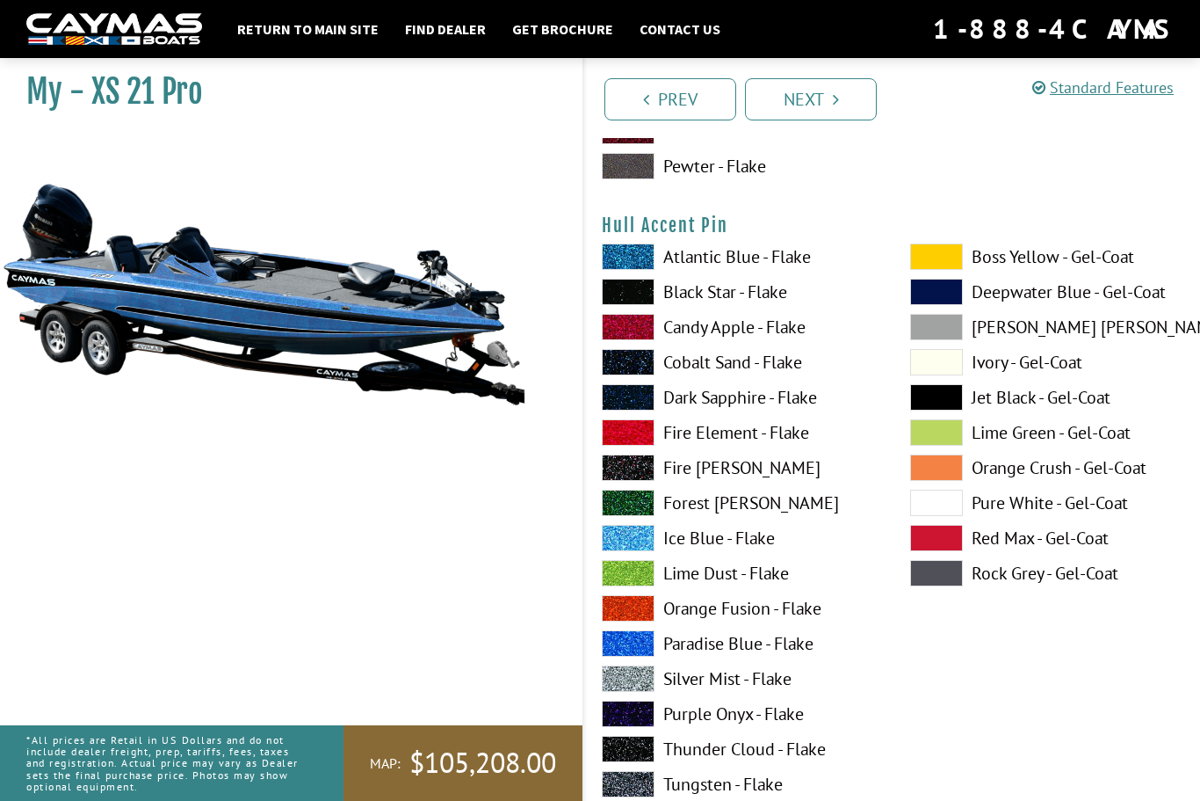
click at [634, 547] on span at bounding box center [628, 538] width 53 height 26
click at [635, 545] on span at bounding box center [628, 538] width 53 height 26
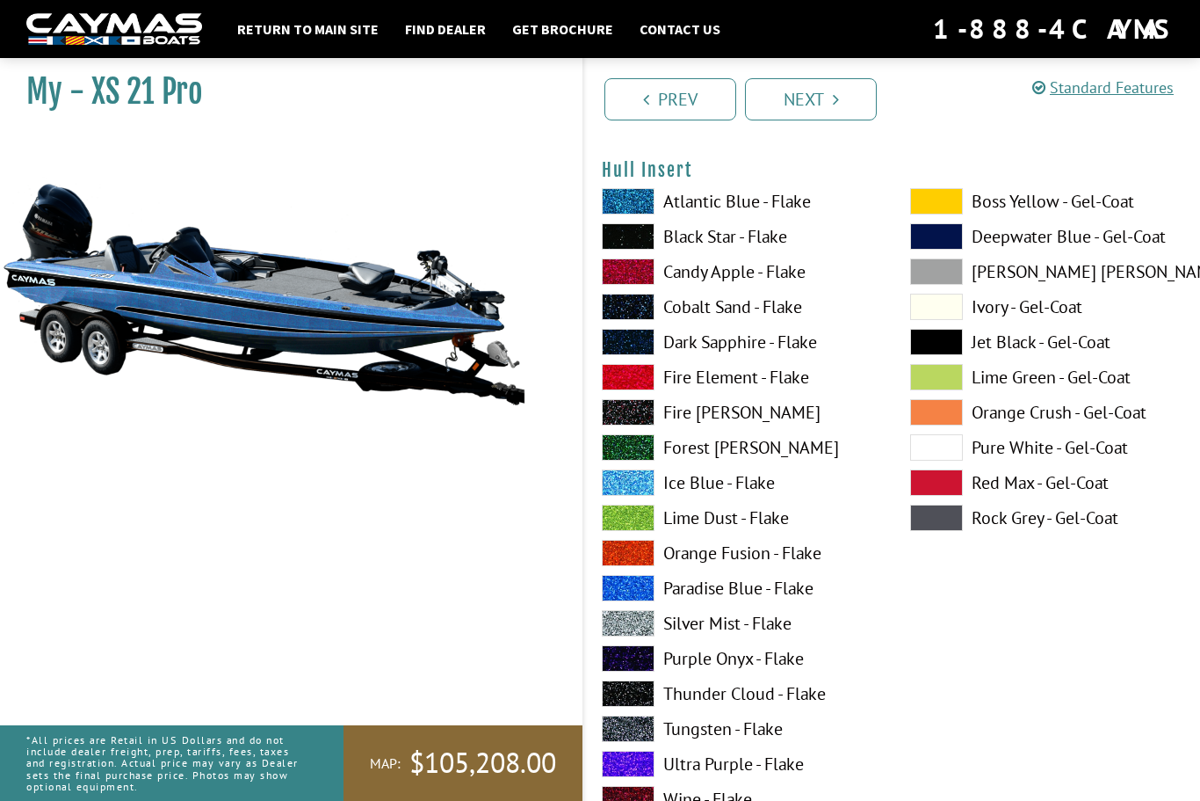
scroll to position [7914, 0]
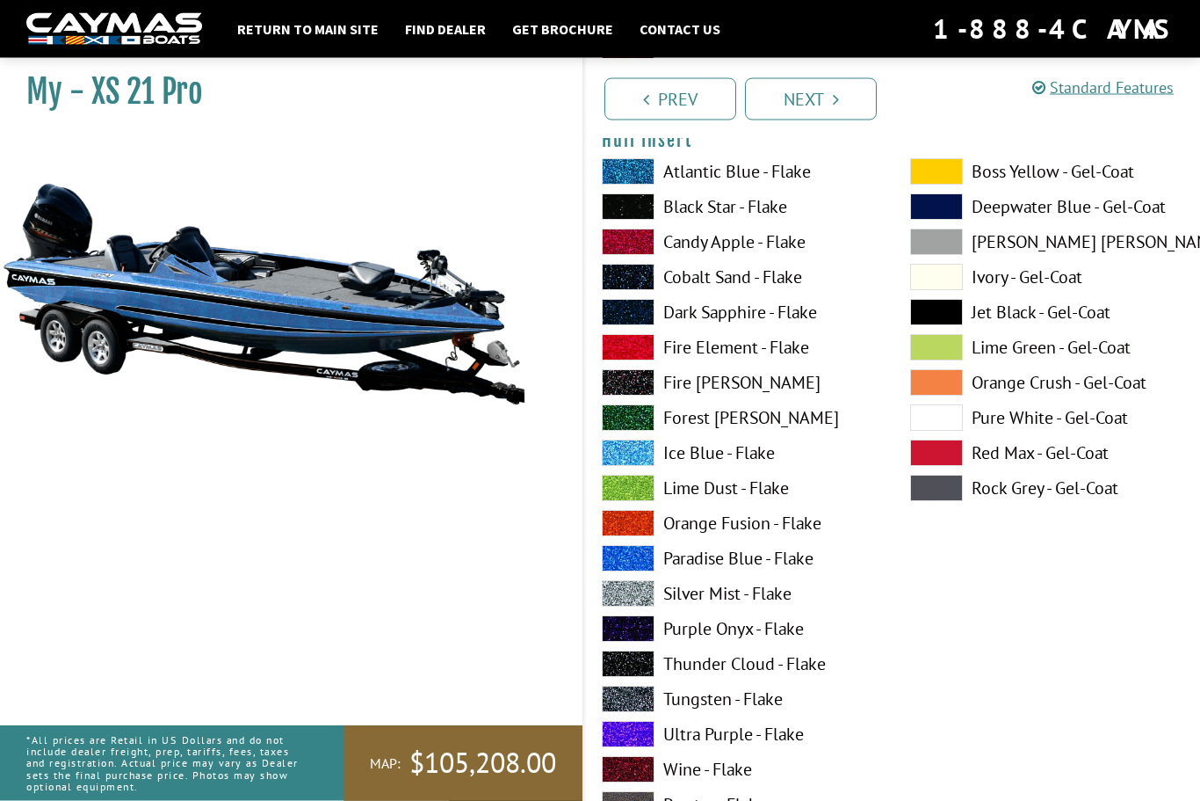
click at [627, 467] on span at bounding box center [628, 453] width 53 height 26
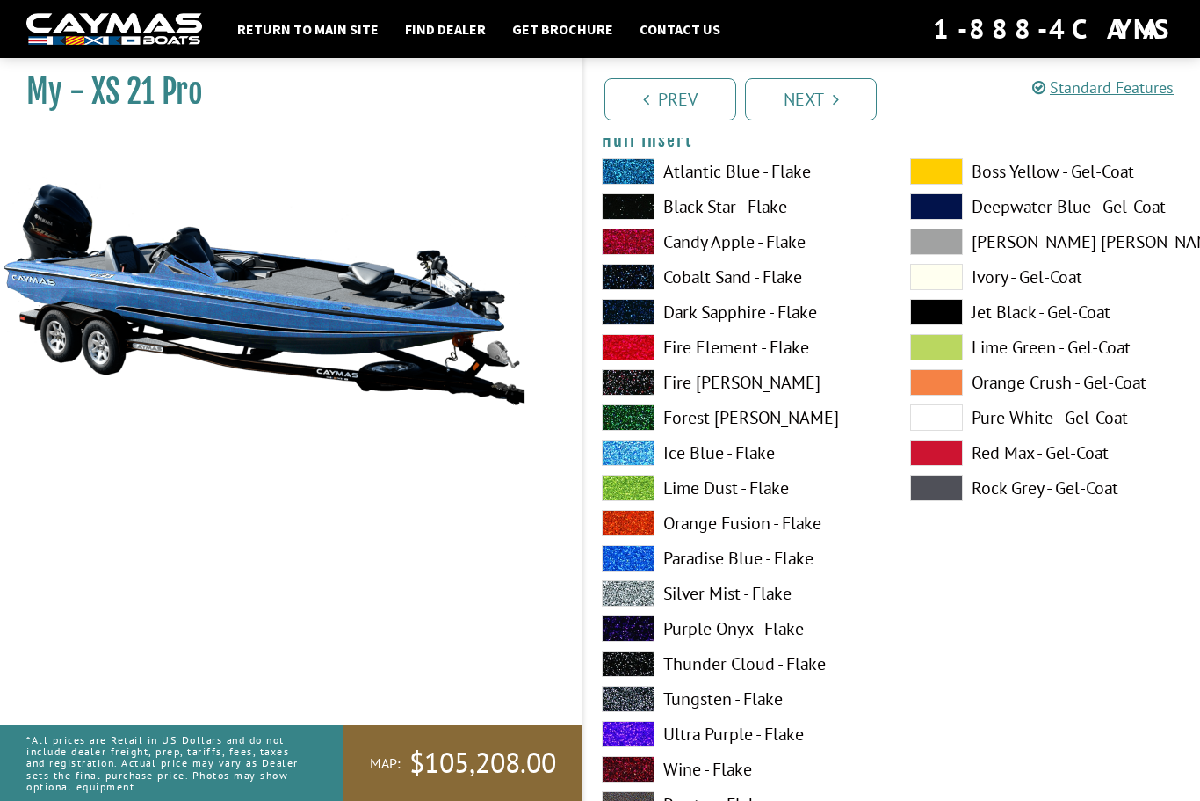
click at [633, 466] on span at bounding box center [628, 452] width 53 height 26
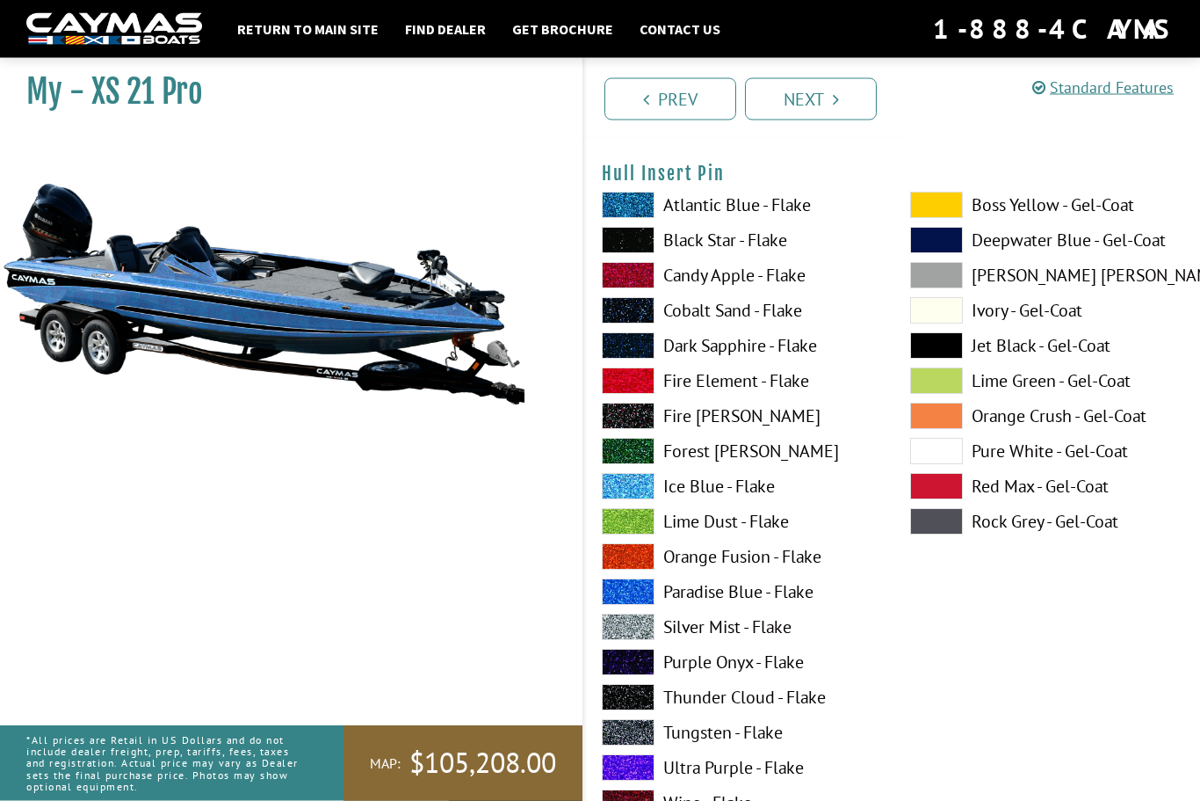
scroll to position [8604, 0]
click at [632, 499] on span at bounding box center [628, 486] width 53 height 26
click at [631, 499] on span at bounding box center [628, 486] width 53 height 26
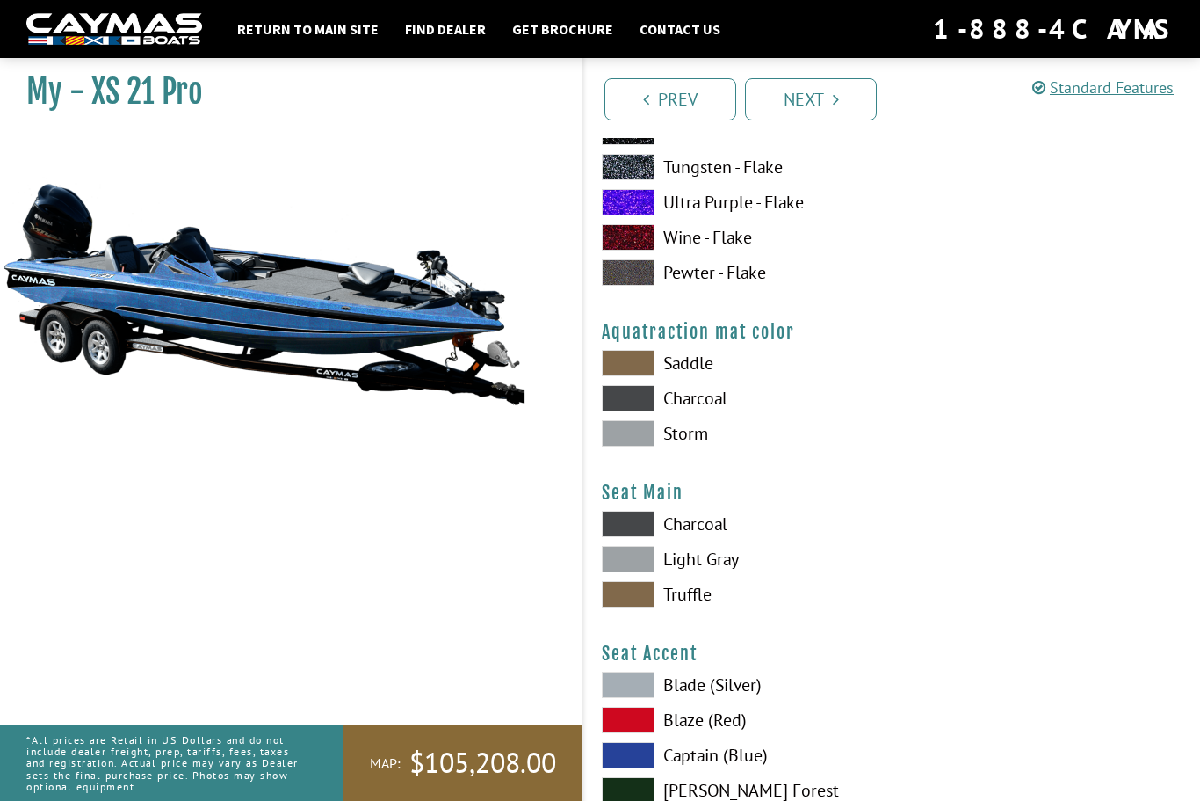
scroll to position [9181, 0]
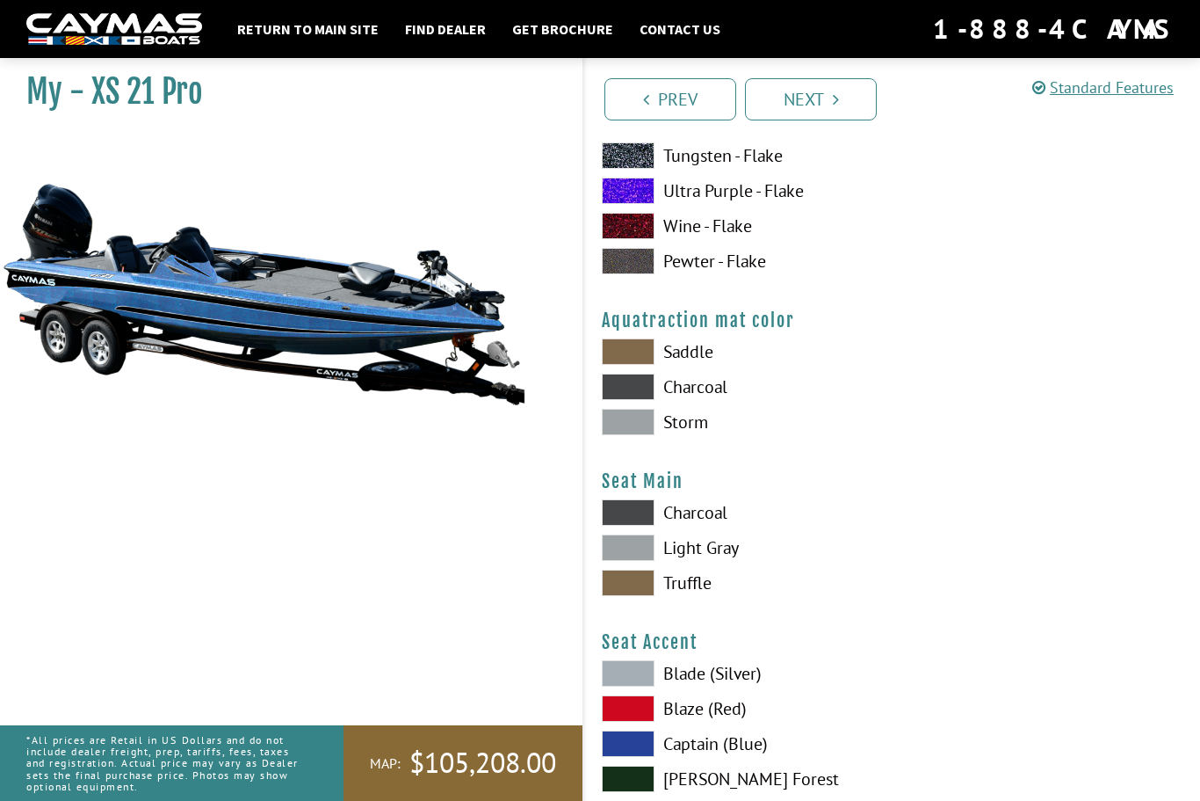
click at [634, 395] on span at bounding box center [628, 386] width 53 height 26
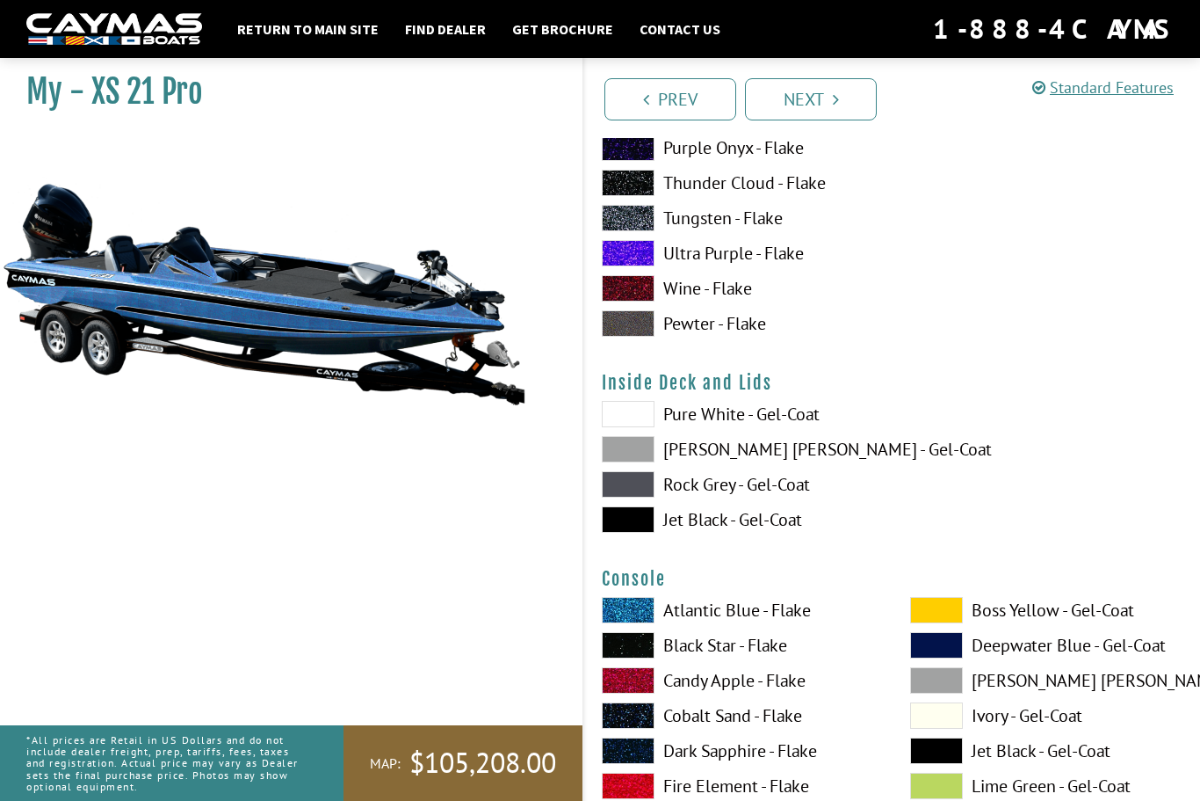
scroll to position [3481, 0]
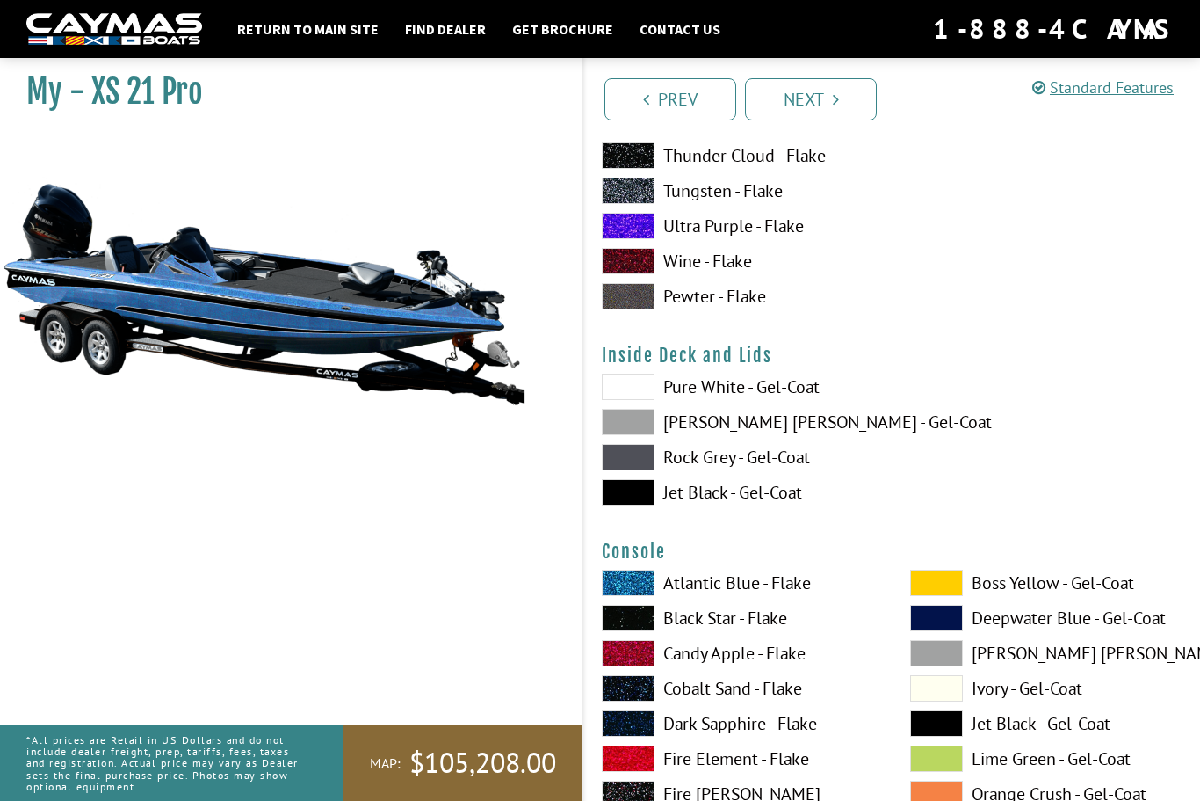
click at [627, 466] on span at bounding box center [628, 457] width 53 height 26
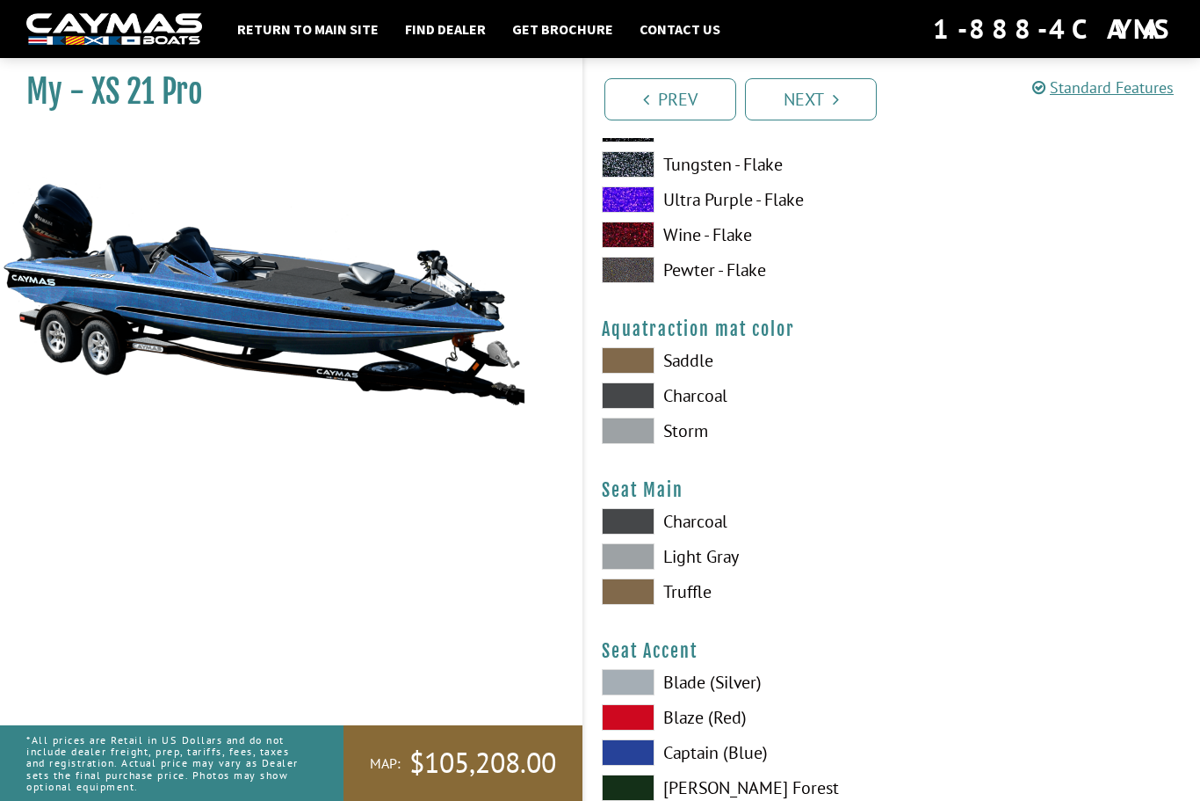
scroll to position [9158, 0]
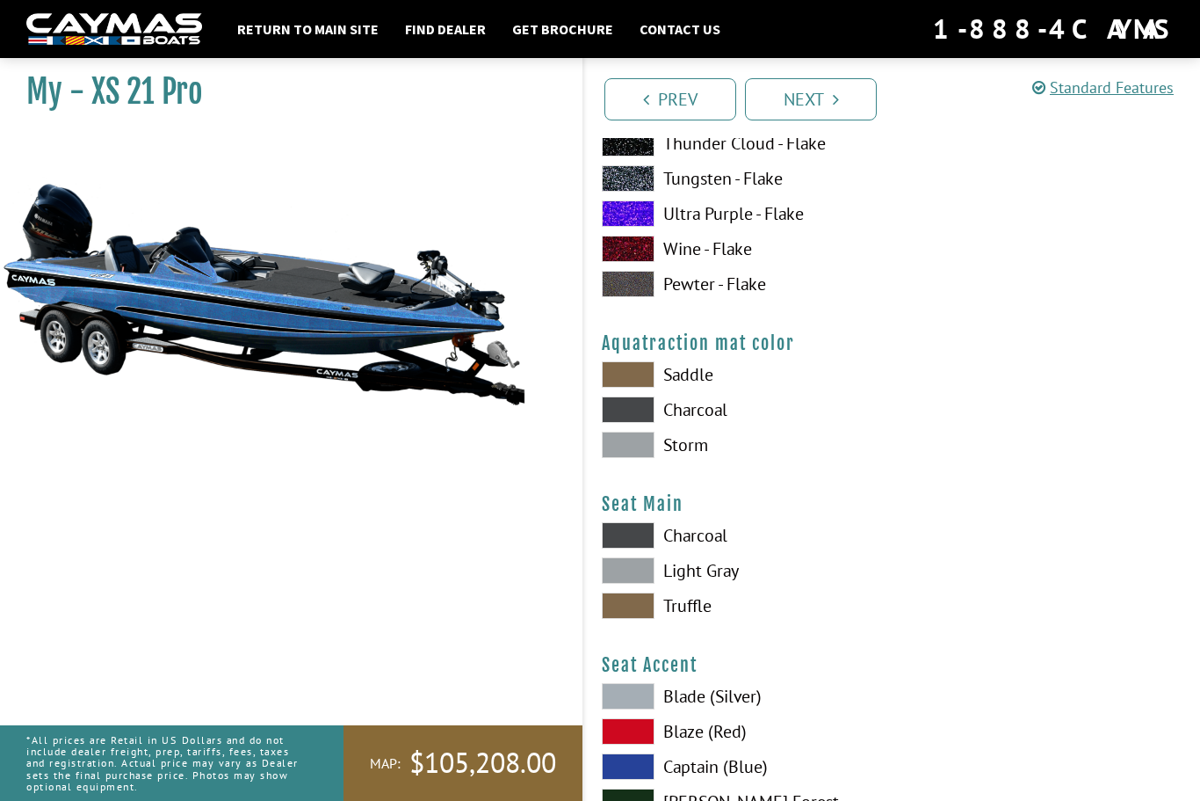
click at [626, 458] on span at bounding box center [628, 444] width 53 height 26
click at [634, 423] on span at bounding box center [628, 409] width 53 height 26
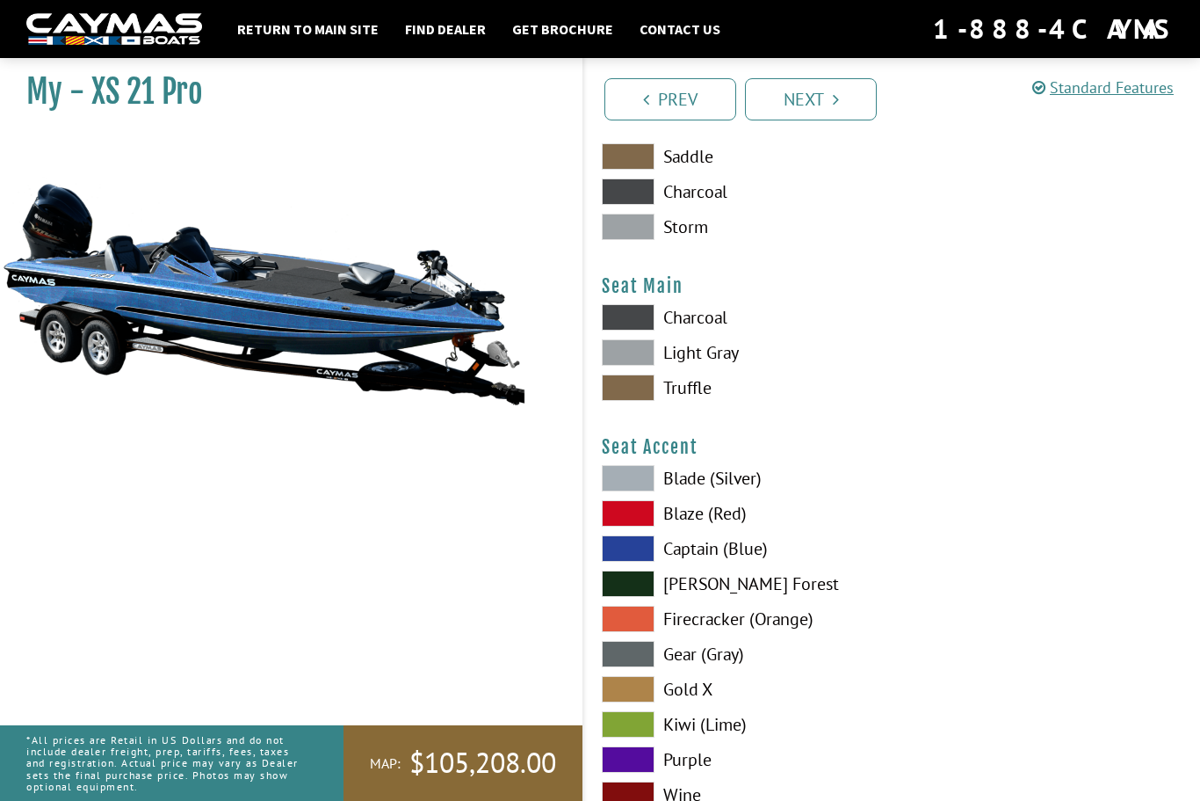
scroll to position [9327, 0]
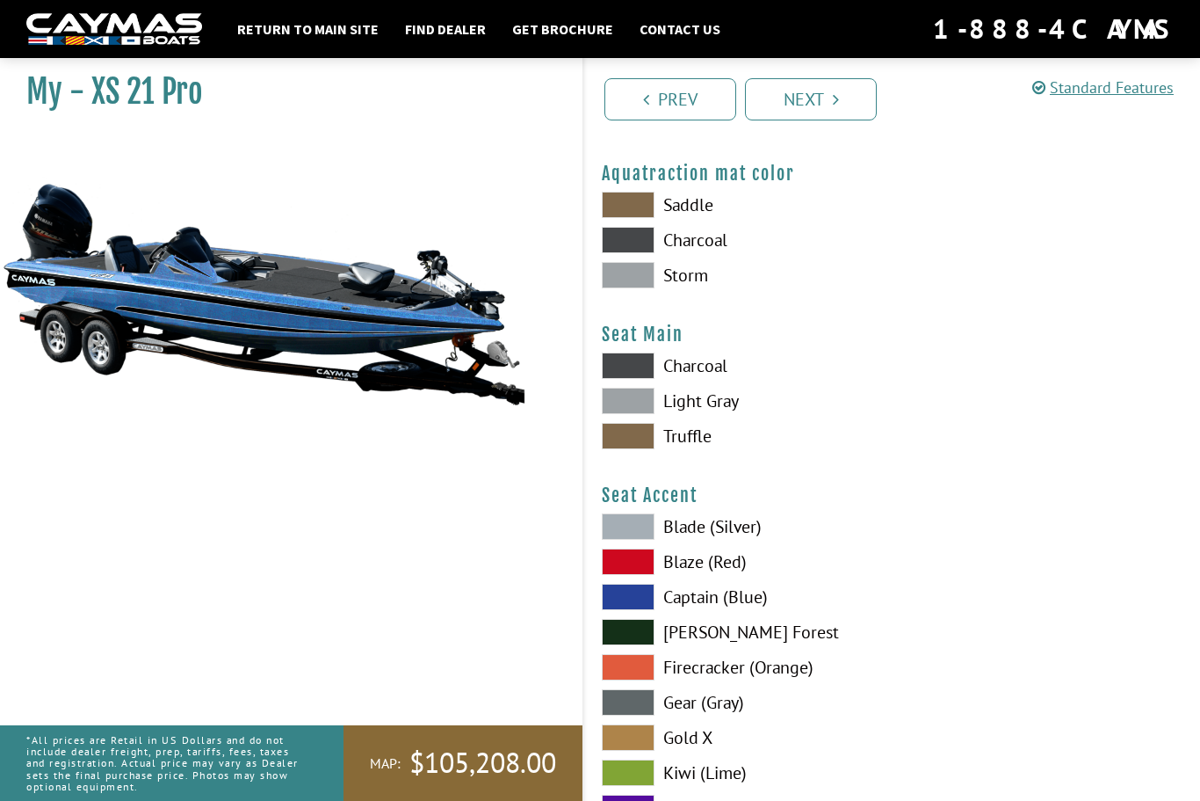
click at [631, 379] on span at bounding box center [628, 365] width 53 height 26
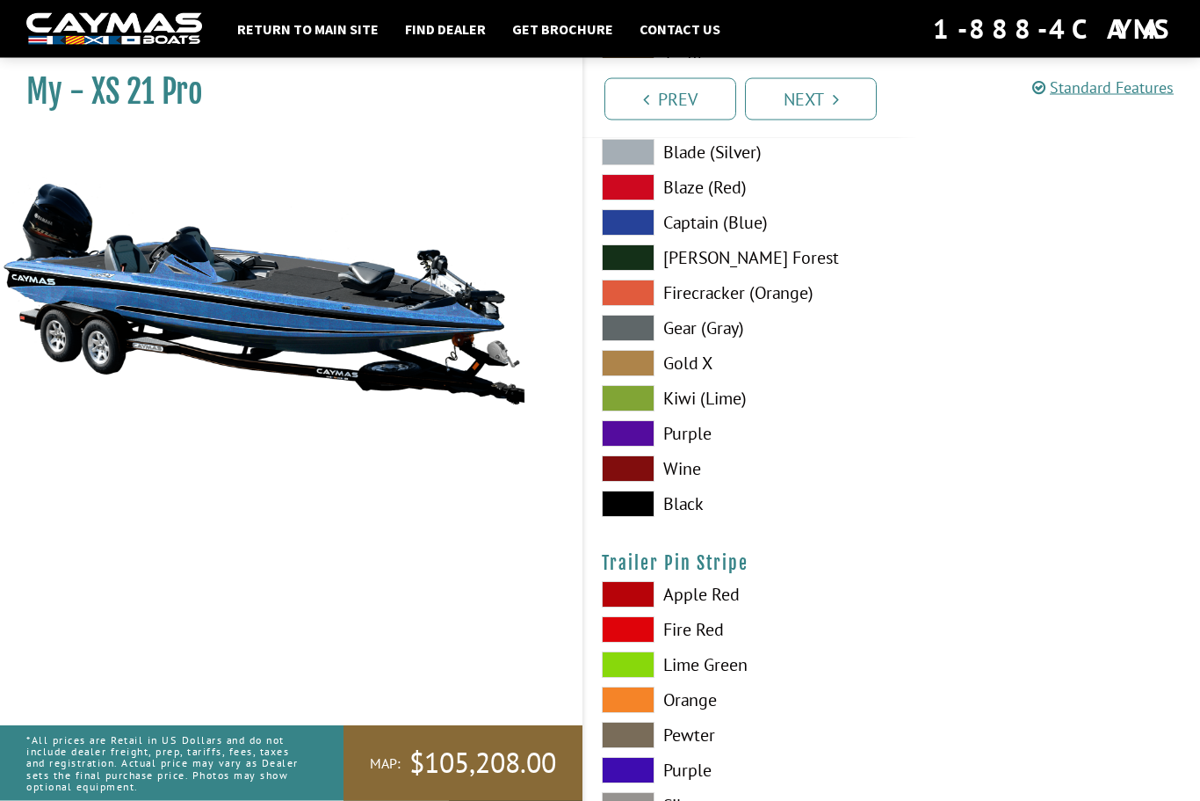
click at [632, 447] on span at bounding box center [628, 434] width 53 height 26
click at [635, 446] on span at bounding box center [628, 433] width 53 height 26
click at [631, 517] on span at bounding box center [628, 503] width 53 height 26
click at [634, 517] on span at bounding box center [628, 503] width 53 height 26
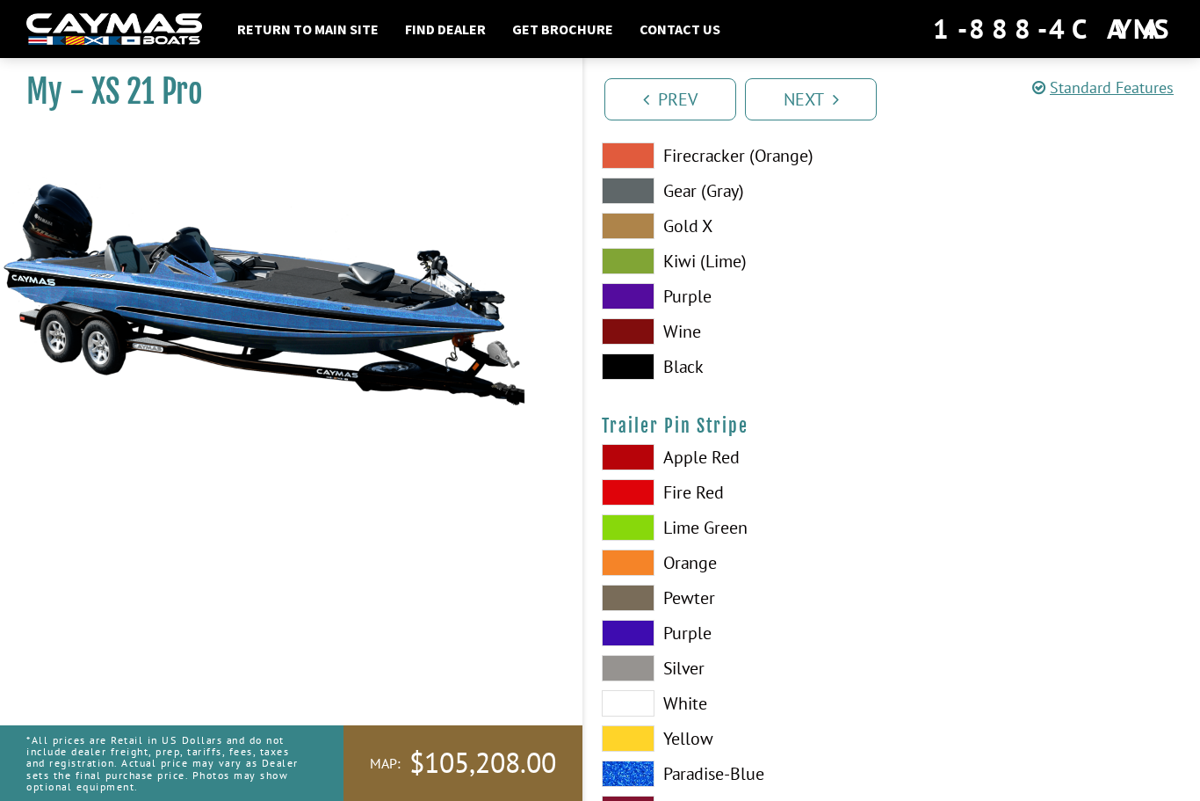
scroll to position [9871, 0]
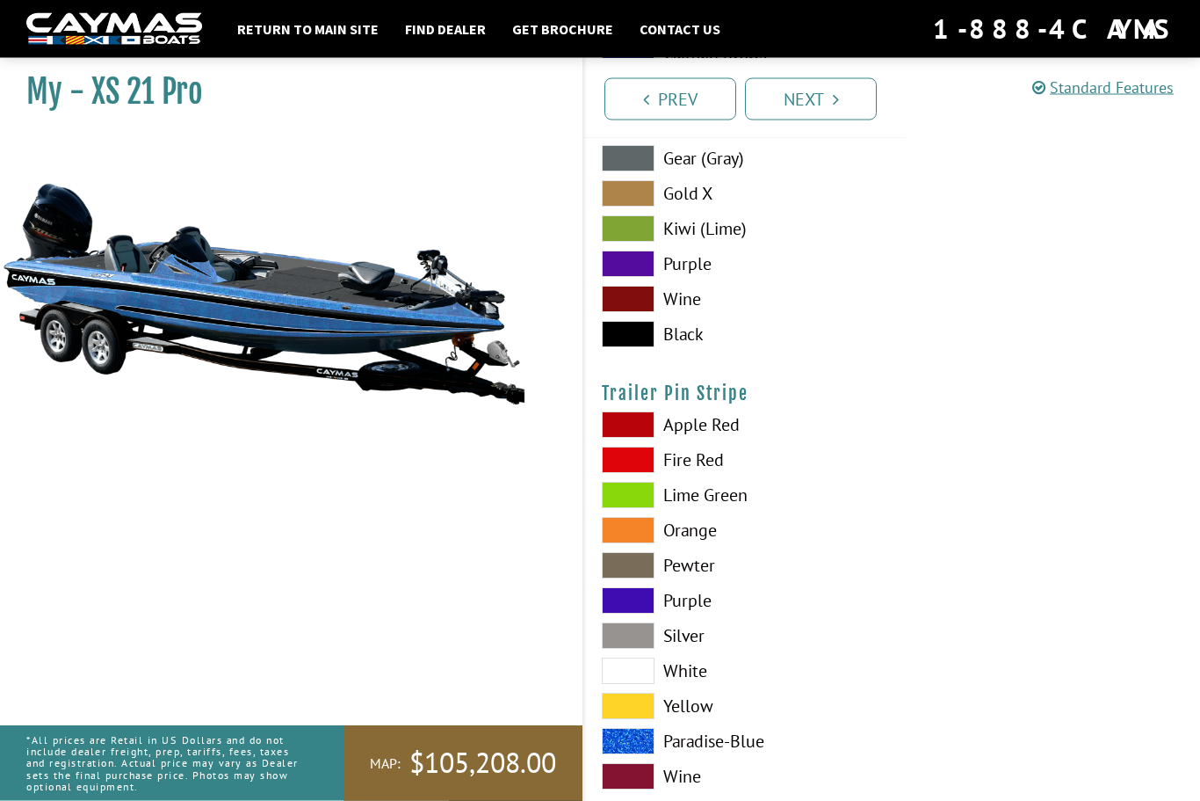
click at [633, 755] on span at bounding box center [628, 741] width 53 height 26
click at [828, 91] on link "Next" at bounding box center [811, 99] width 132 height 42
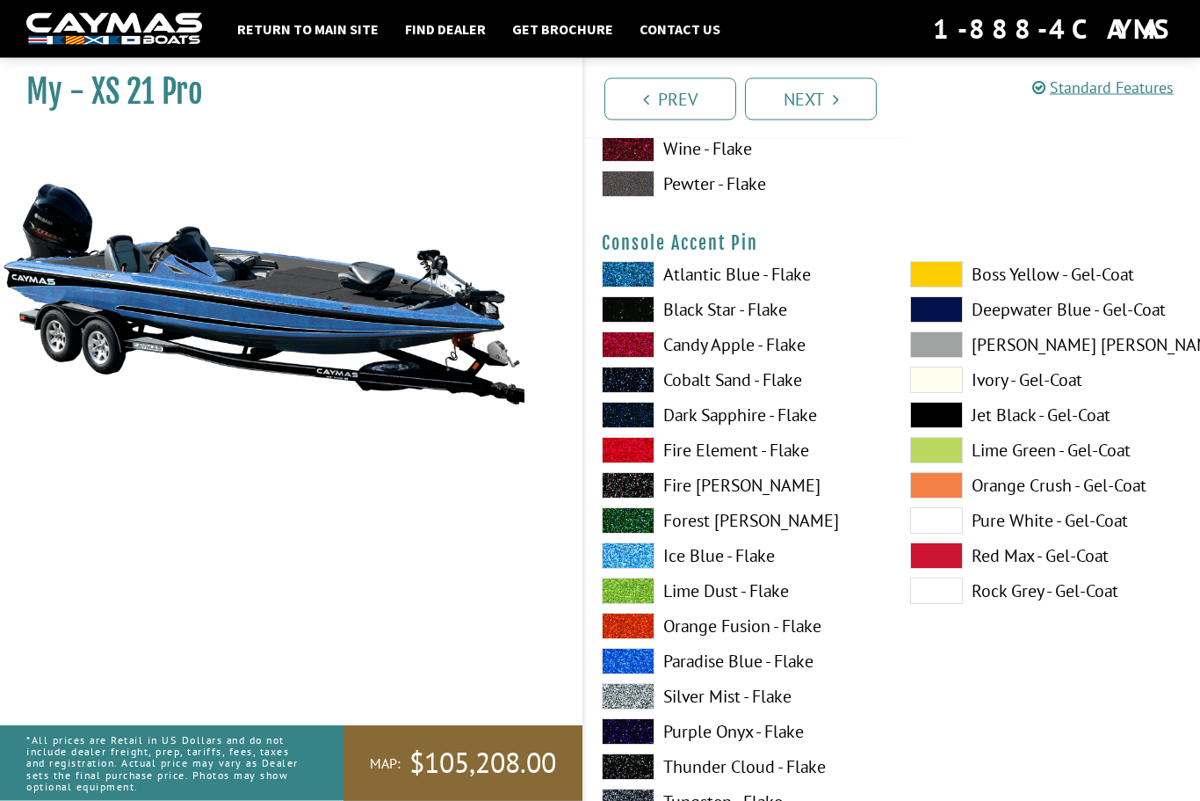
scroll to position [4606, 0]
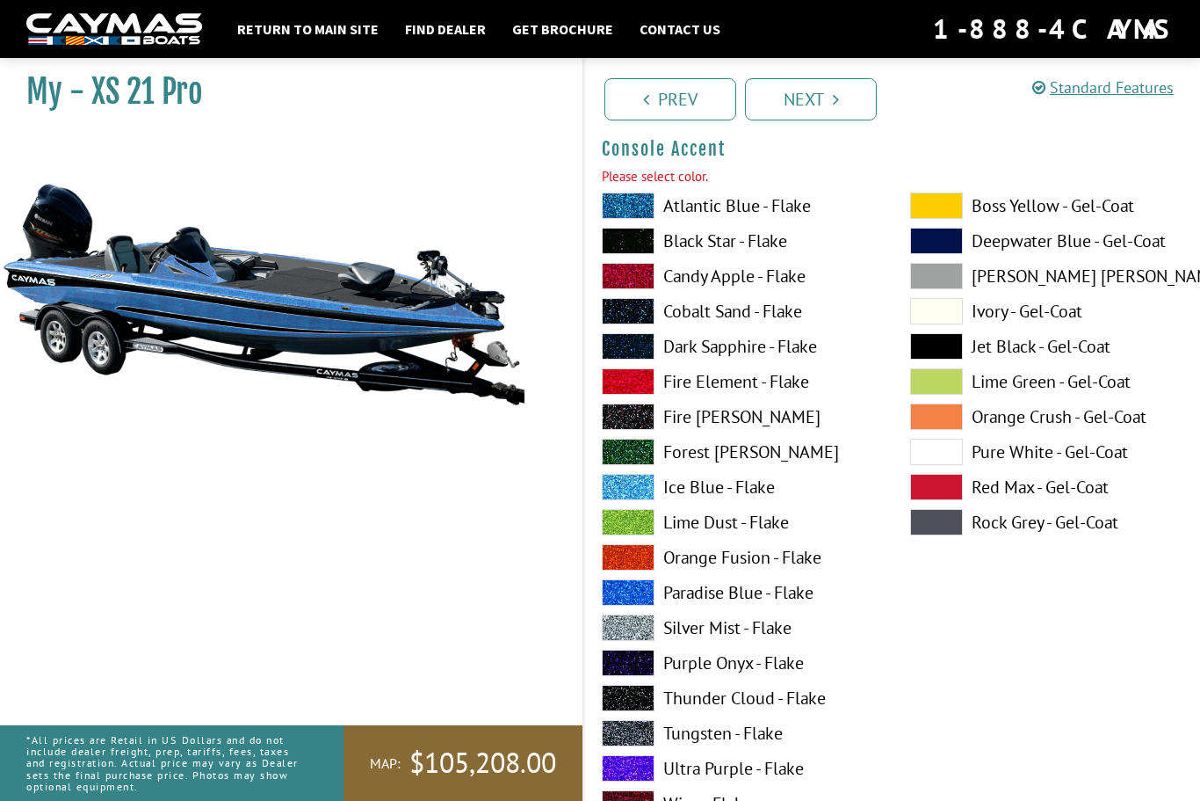
click at [634, 495] on span at bounding box center [628, 487] width 53 height 26
click at [822, 84] on link "Next" at bounding box center [811, 99] width 132 height 42
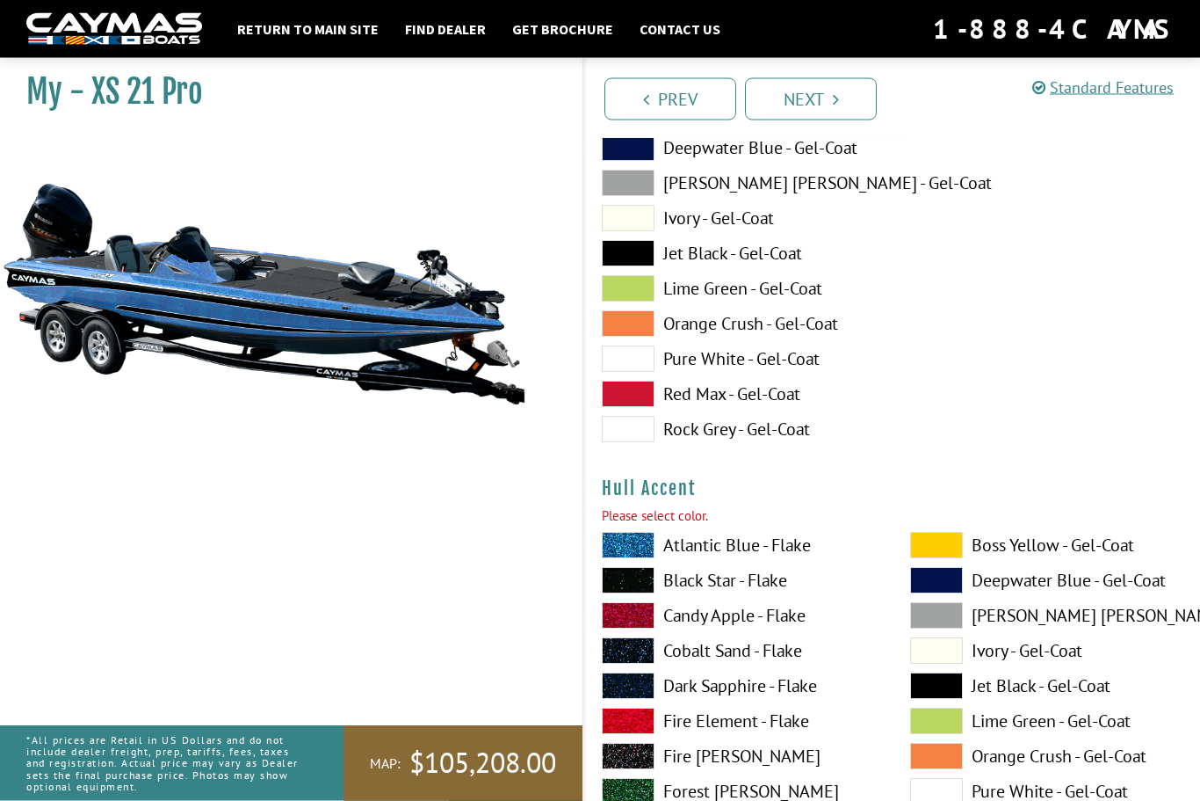
scroll to position [6462, 0]
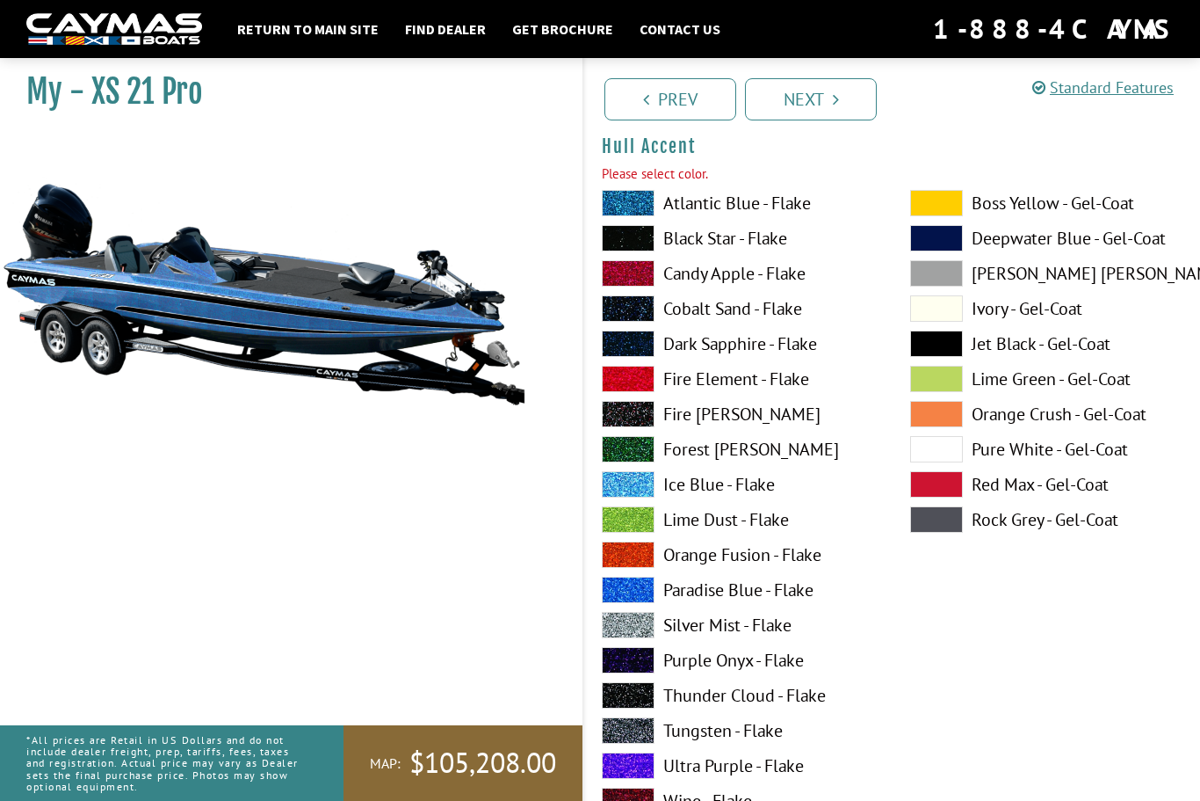
click at [638, 496] on span at bounding box center [628, 484] width 53 height 26
click at [634, 497] on span at bounding box center [628, 484] width 53 height 26
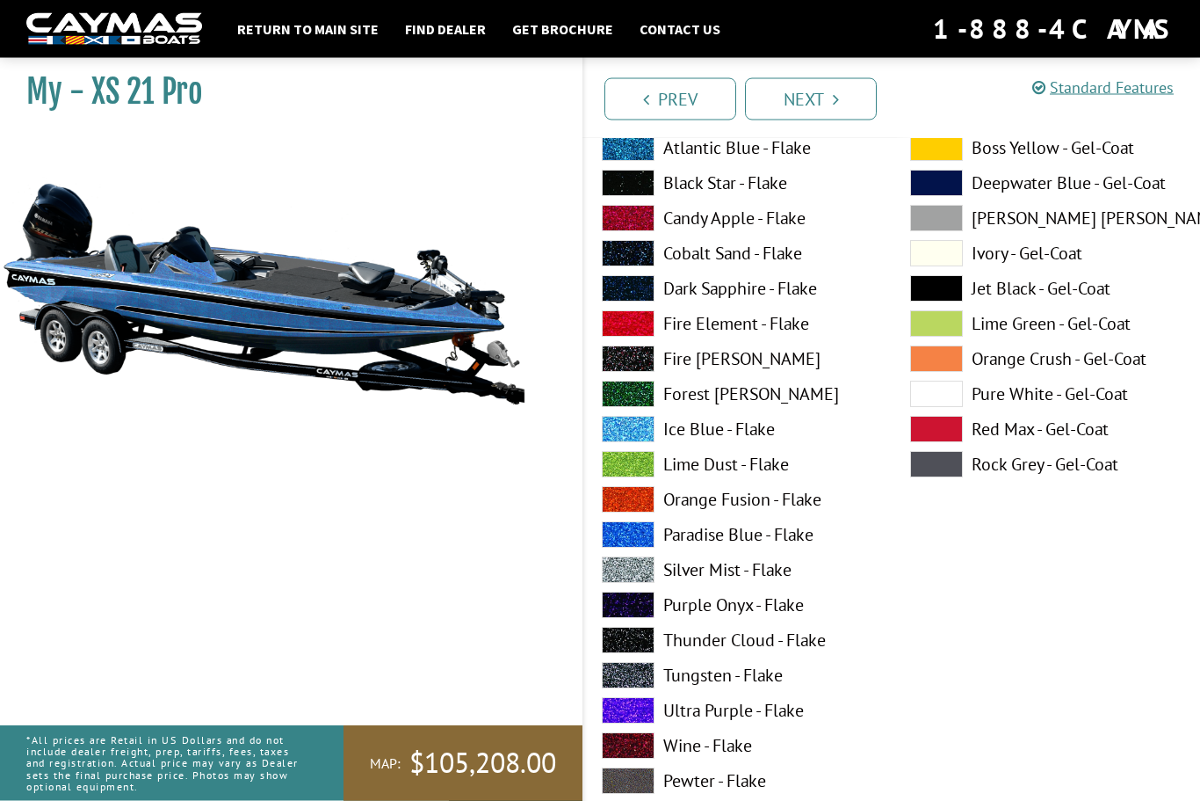
click at [945, 295] on span at bounding box center [936, 289] width 53 height 26
click at [815, 96] on link "Next" at bounding box center [811, 99] width 132 height 42
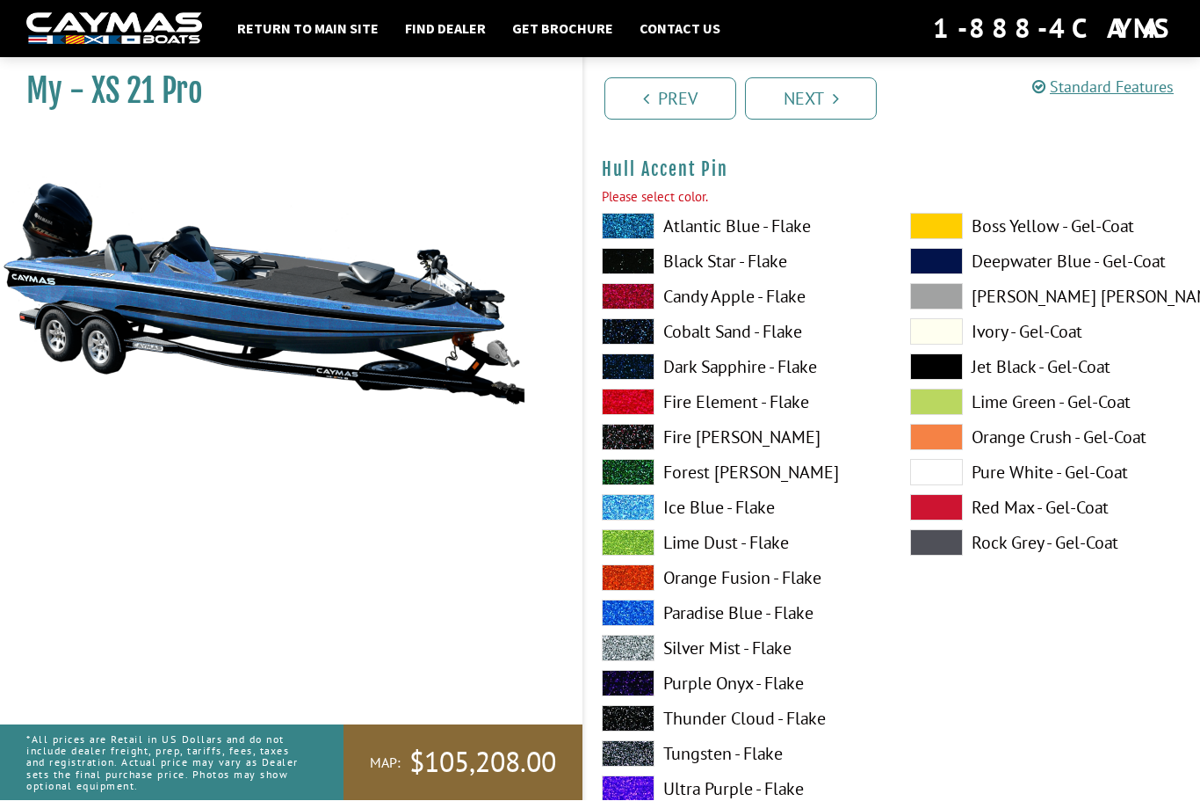
scroll to position [7186, 0]
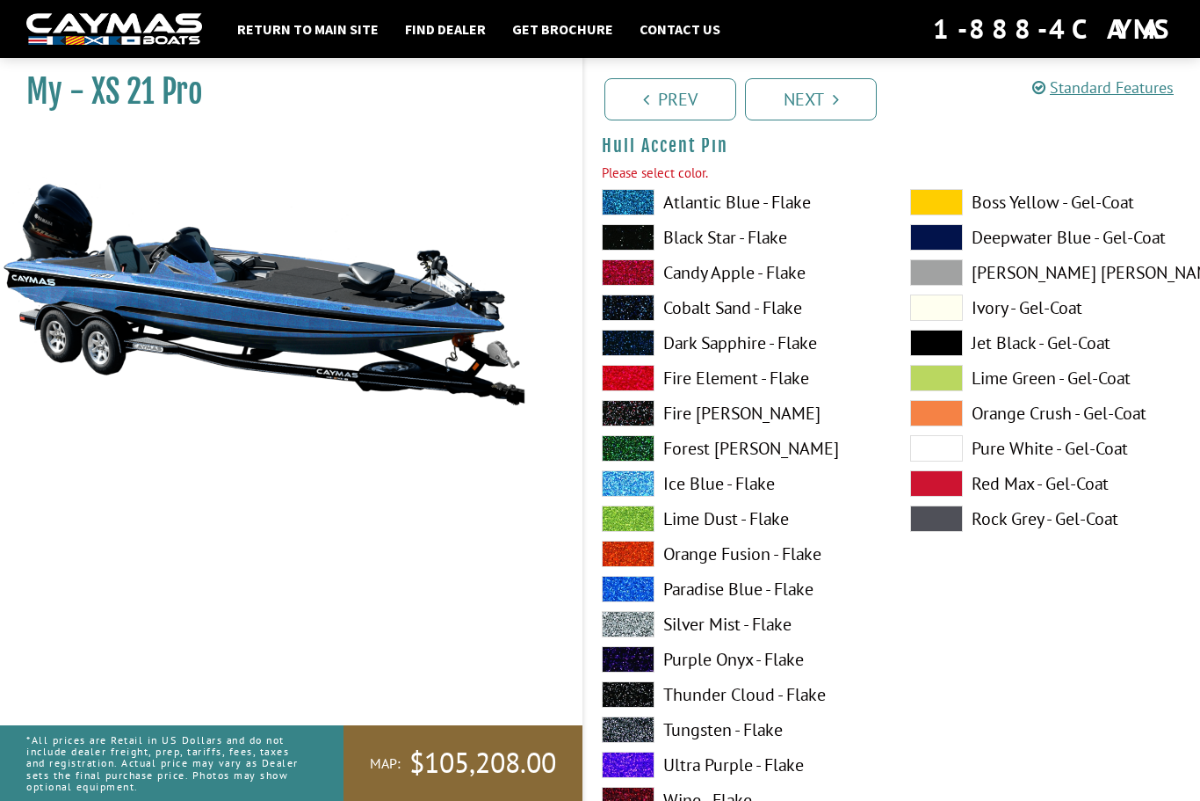
click at [939, 351] on span at bounding box center [936, 343] width 53 height 26
click at [818, 81] on link "Next" at bounding box center [811, 99] width 132 height 42
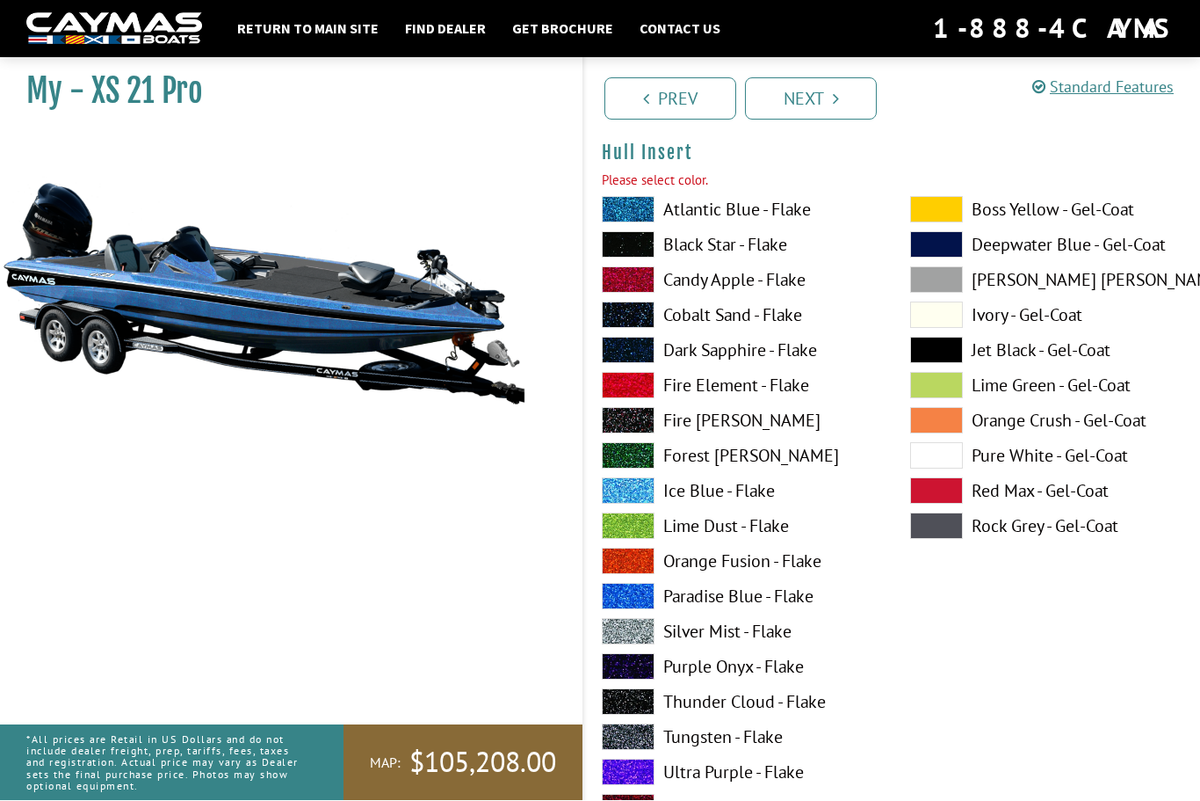
scroll to position [7910, 0]
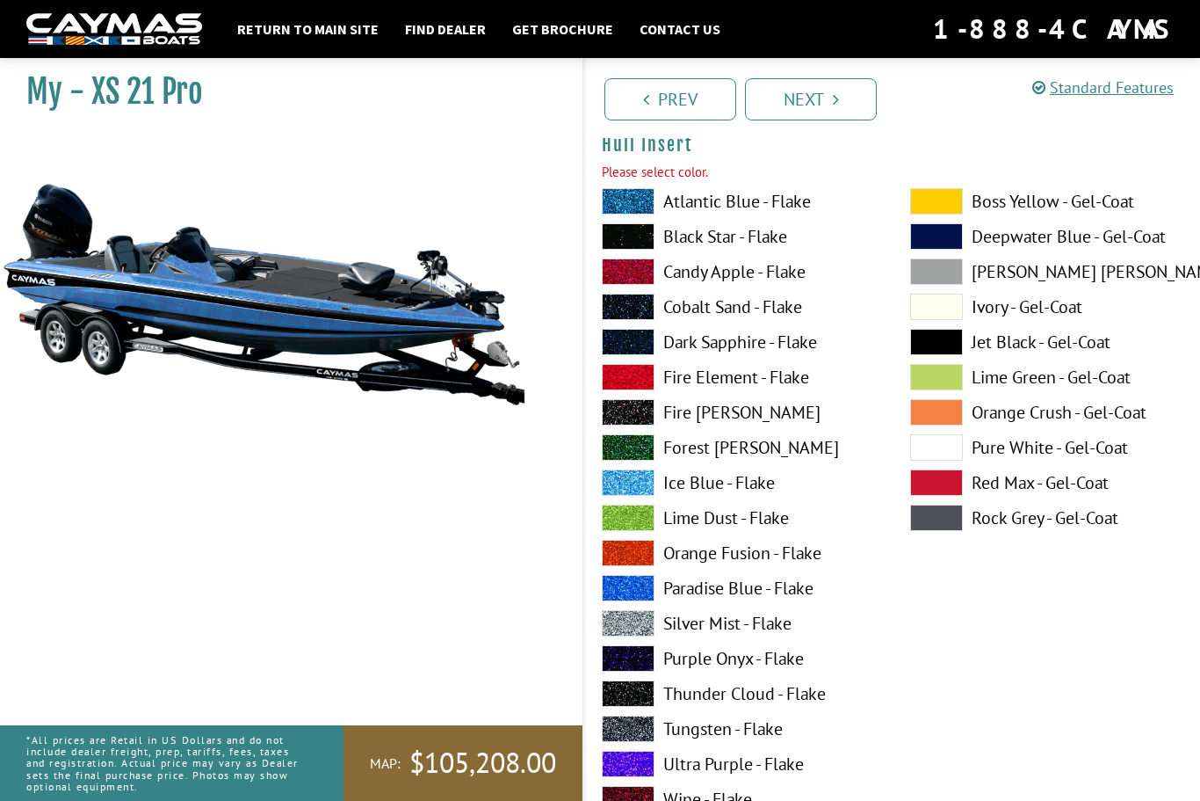
click at [938, 355] on span at bounding box center [936, 342] width 53 height 26
click at [815, 93] on link "Next" at bounding box center [811, 99] width 132 height 42
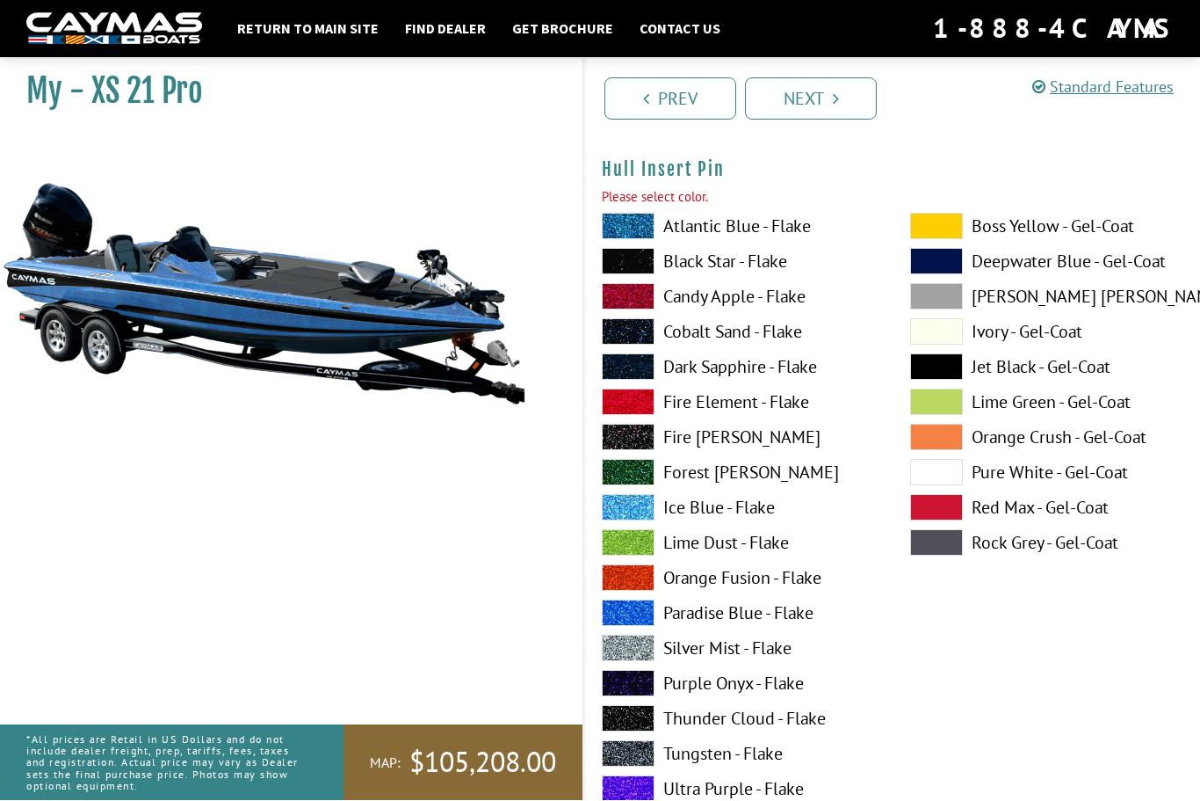
scroll to position [8634, 0]
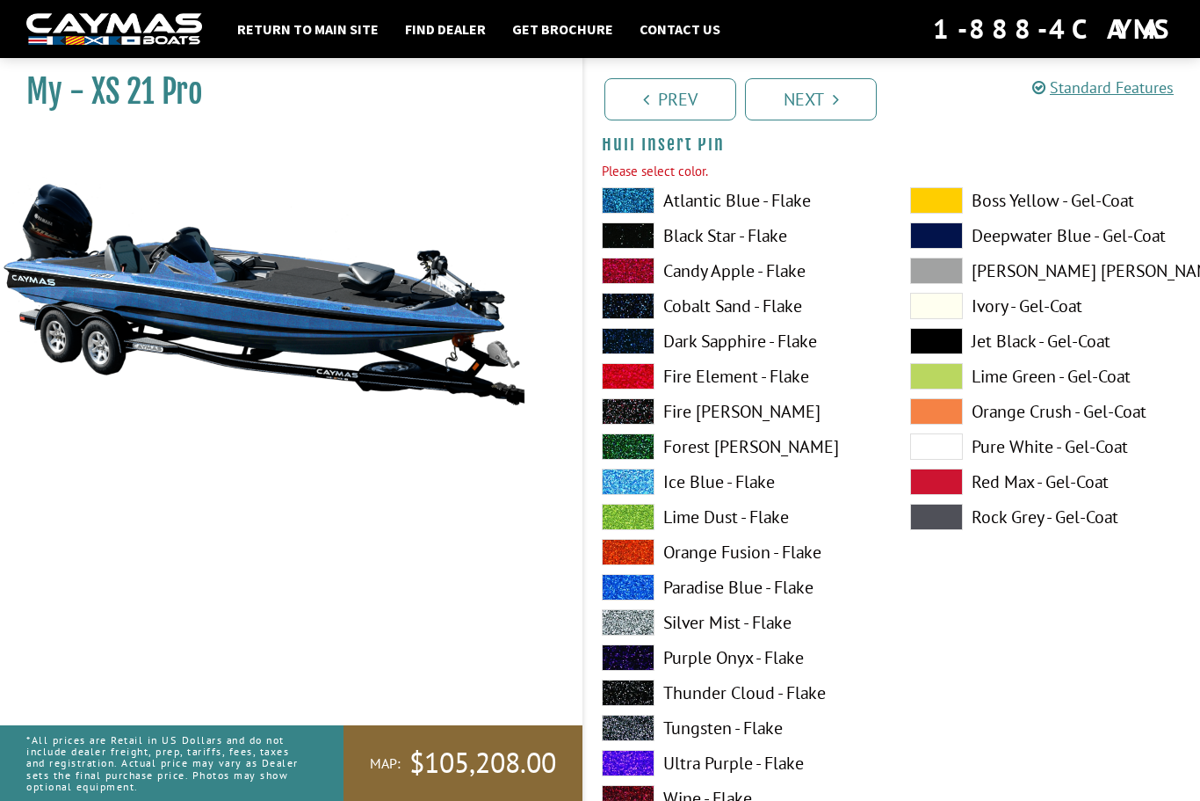
click at [943, 354] on span at bounding box center [936, 341] width 53 height 26
click at [829, 88] on link "Next" at bounding box center [811, 99] width 132 height 42
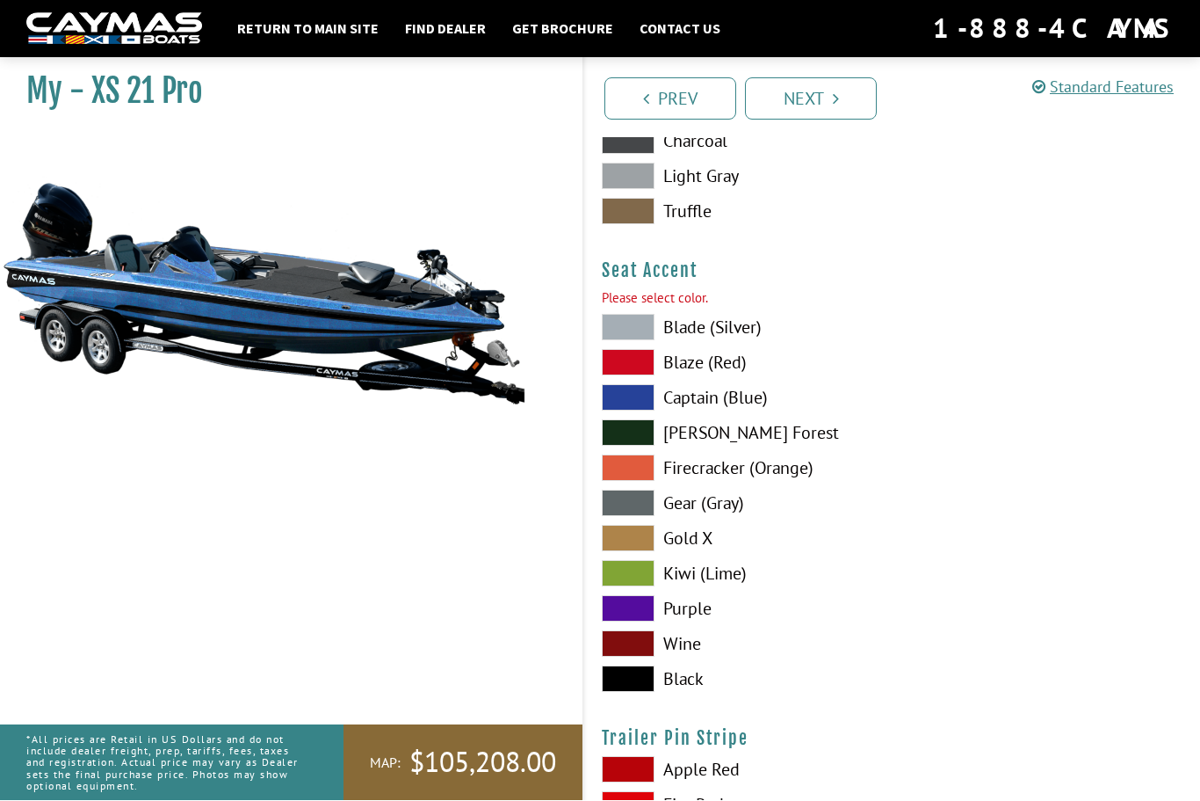
scroll to position [9682, 0]
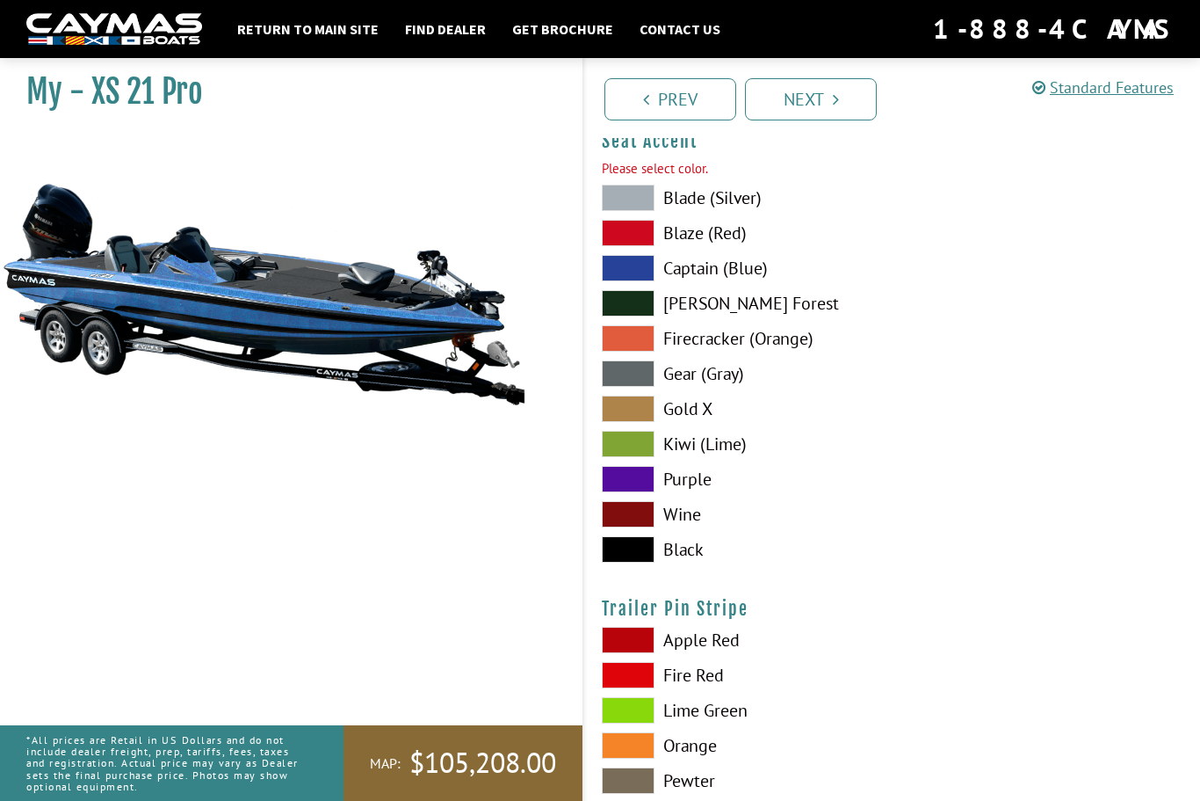
click at [634, 562] on span at bounding box center [628, 549] width 53 height 26
click at [813, 90] on link "Next" at bounding box center [811, 99] width 132 height 42
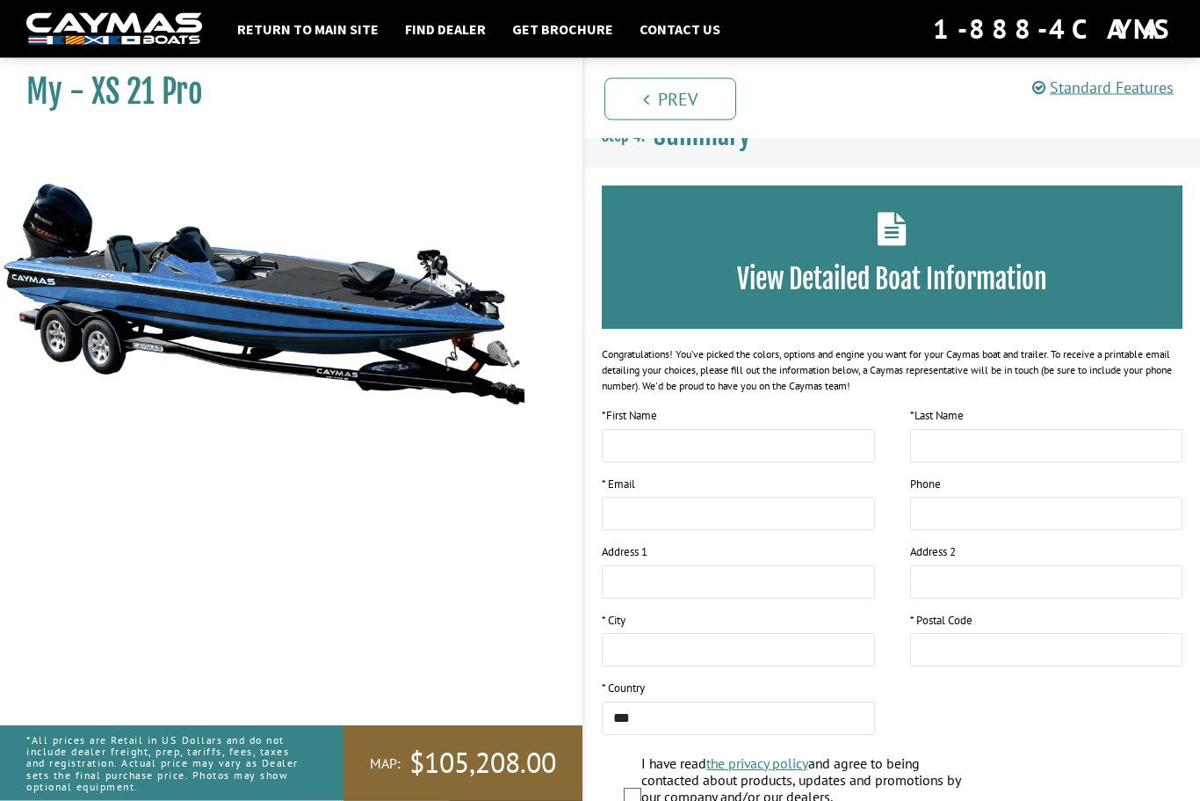
scroll to position [118, 0]
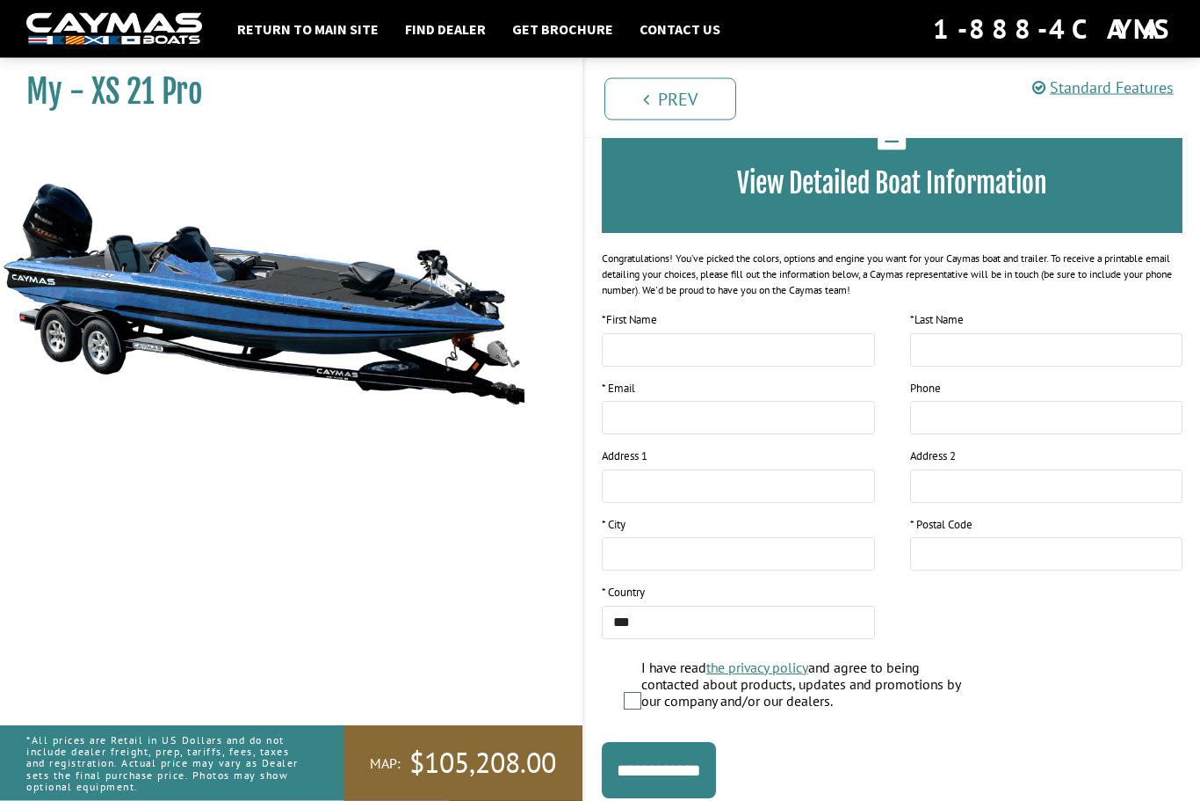
click at [355, 312] on img at bounding box center [263, 294] width 527 height 320
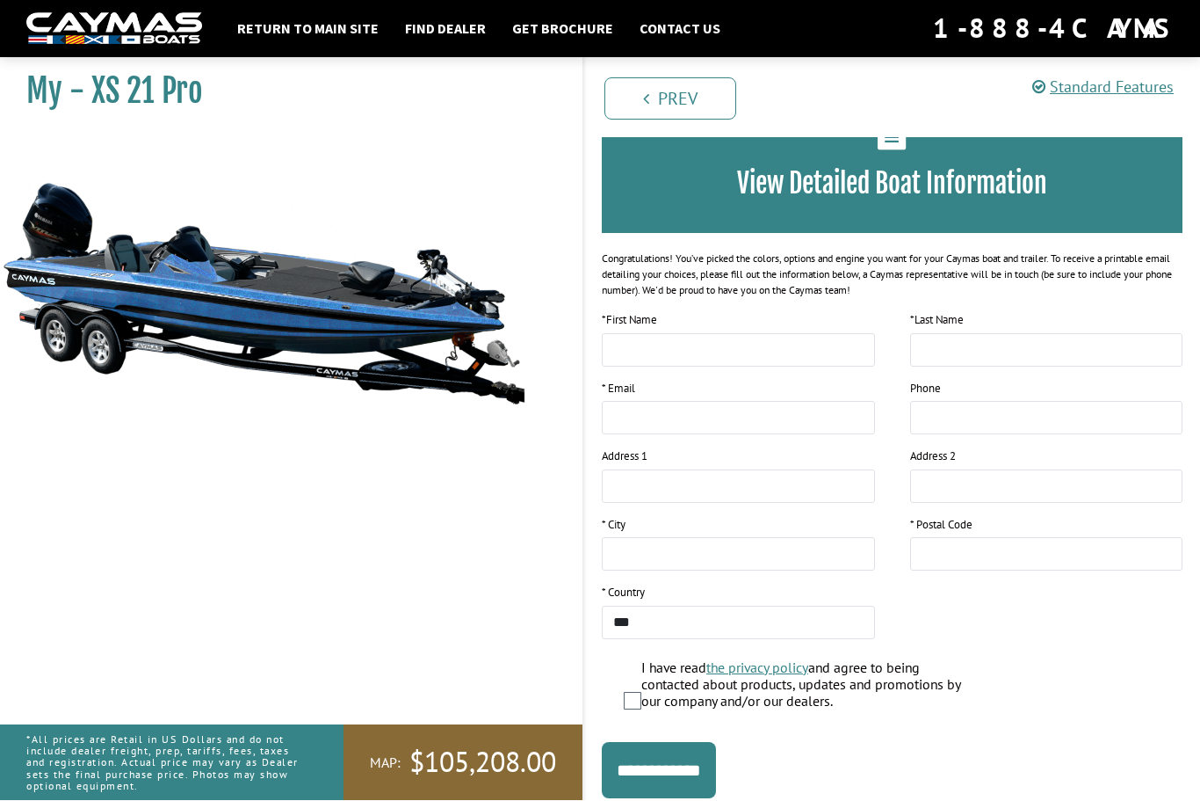
click at [690, 775] on input "**********" at bounding box center [659, 771] width 114 height 56
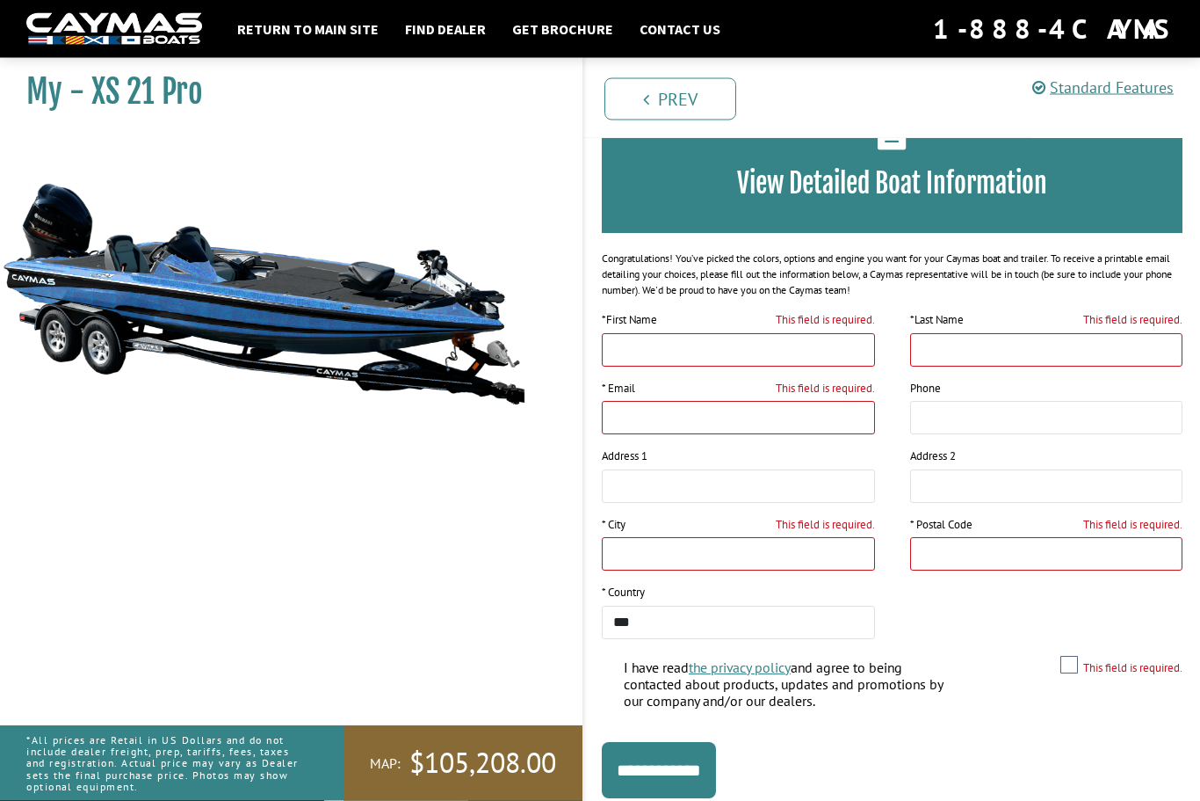
click at [525, 351] on img at bounding box center [263, 294] width 527 height 320
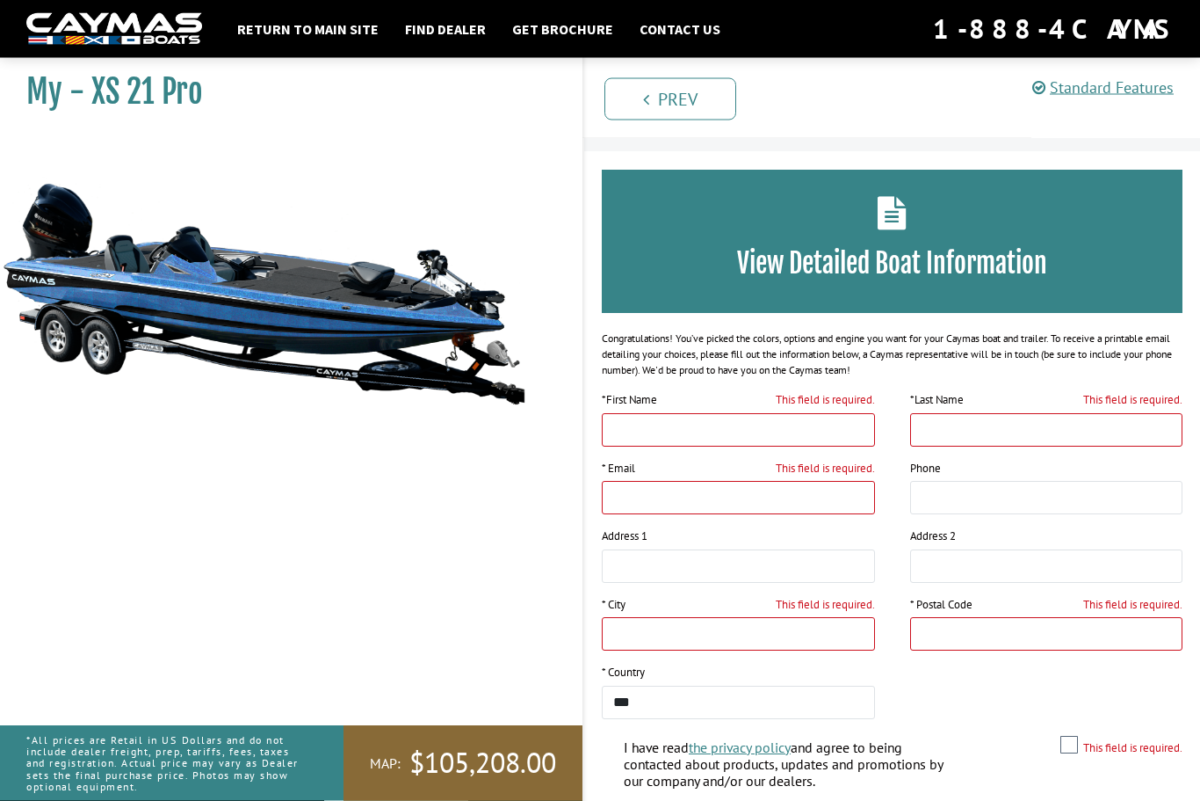
scroll to position [39, 0]
